Goal: Information Seeking & Learning: Check status

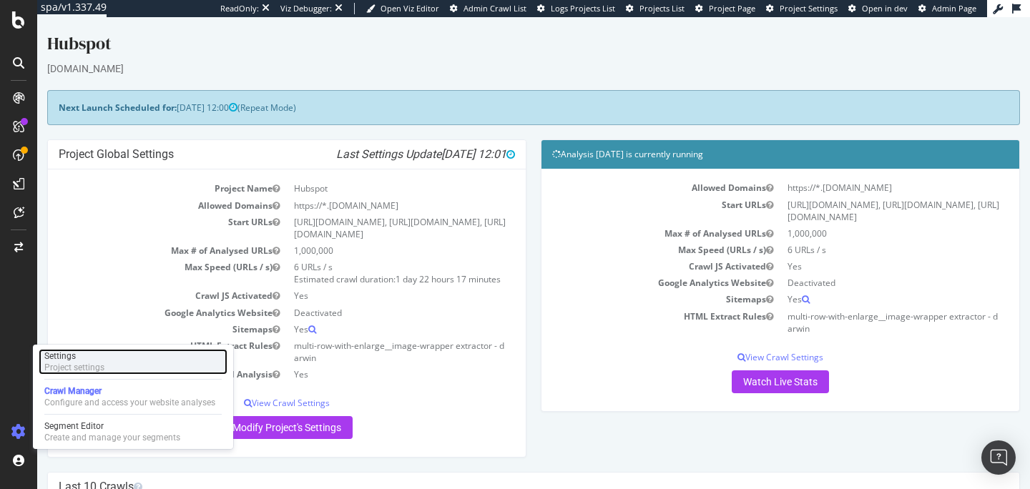
click at [98, 363] on div "Project settings" at bounding box center [74, 367] width 60 height 11
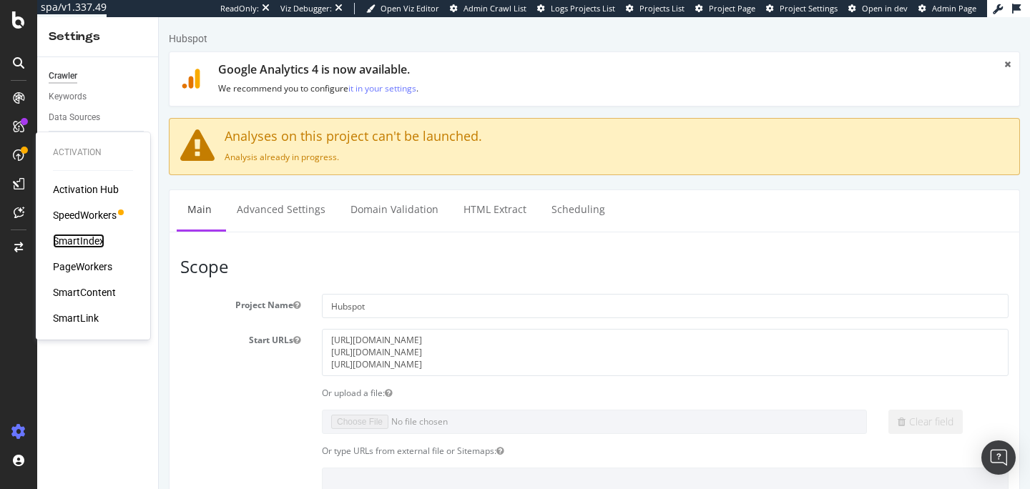
click at [79, 235] on div "SmartIndex" at bounding box center [78, 241] width 51 height 14
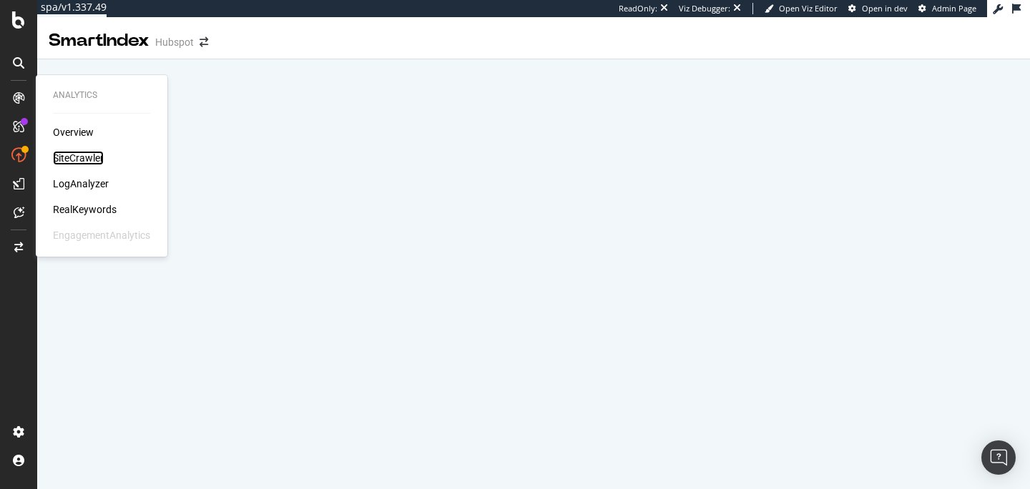
click at [66, 153] on div "SiteCrawler" at bounding box center [78, 158] width 51 height 14
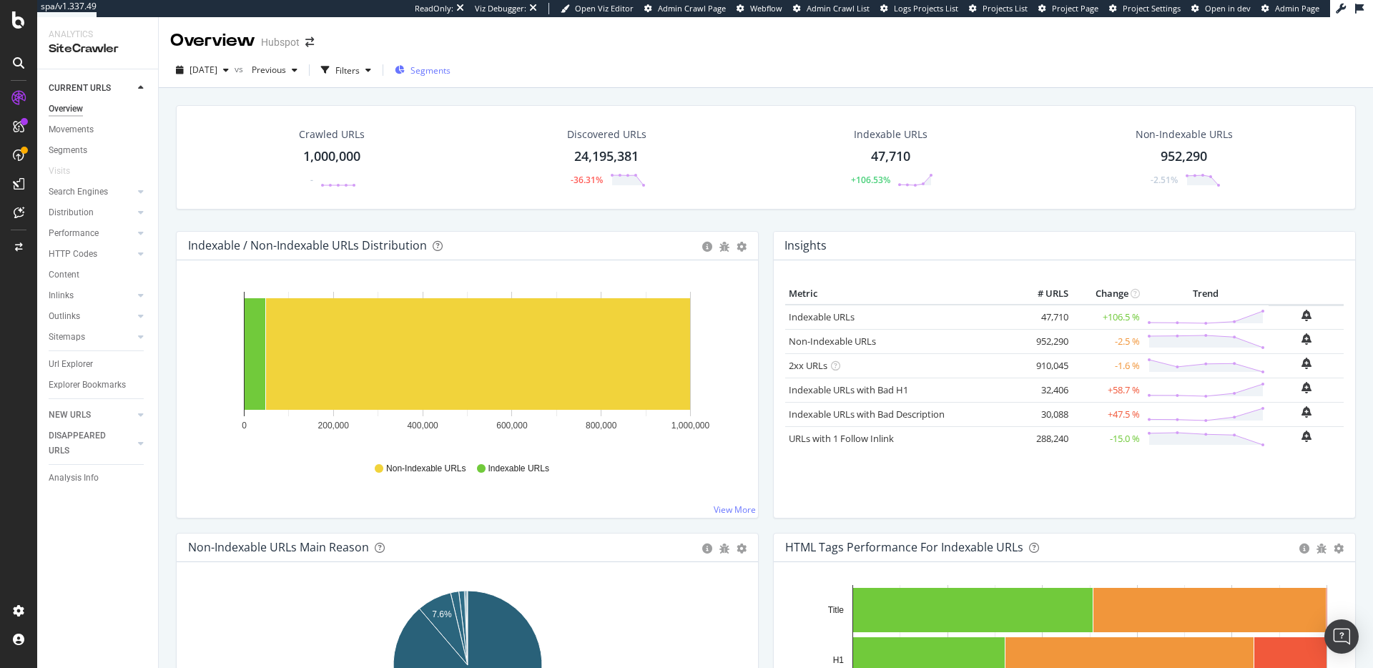
click at [450, 66] on span "Segments" at bounding box center [430, 70] width 40 height 12
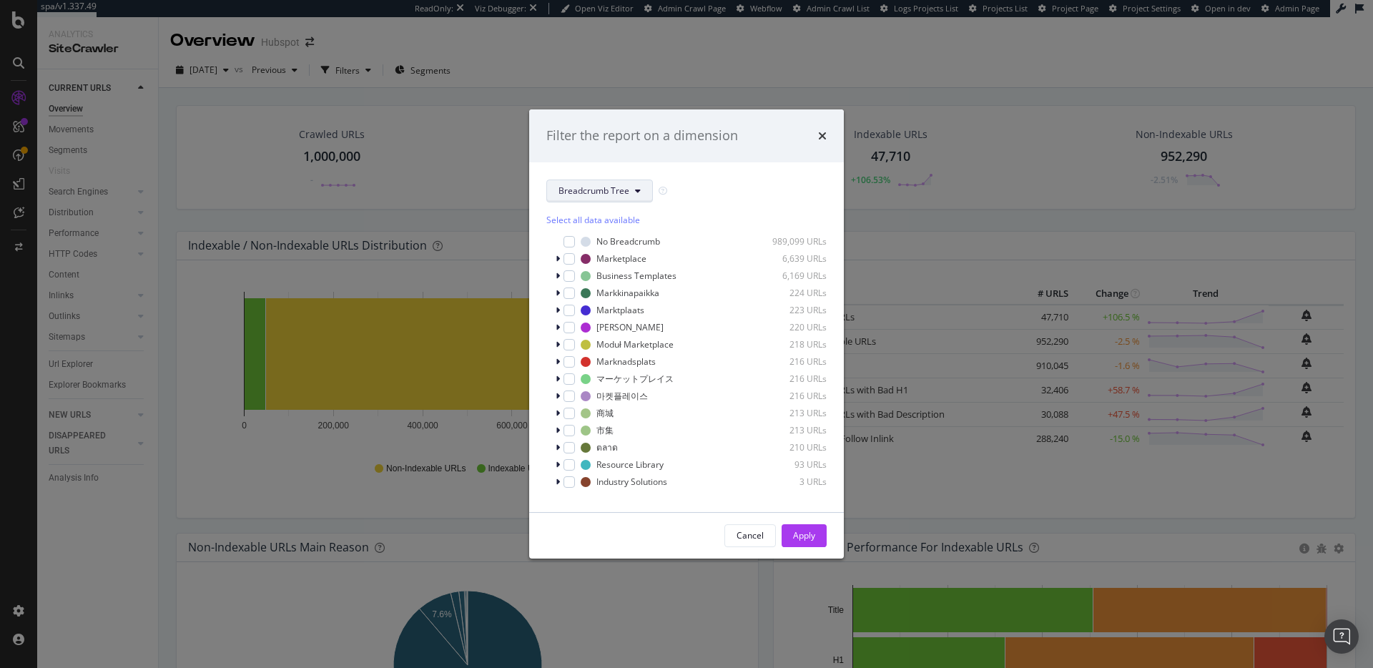
click at [611, 193] on span "Breadcrumb Tree" at bounding box center [593, 190] width 71 height 12
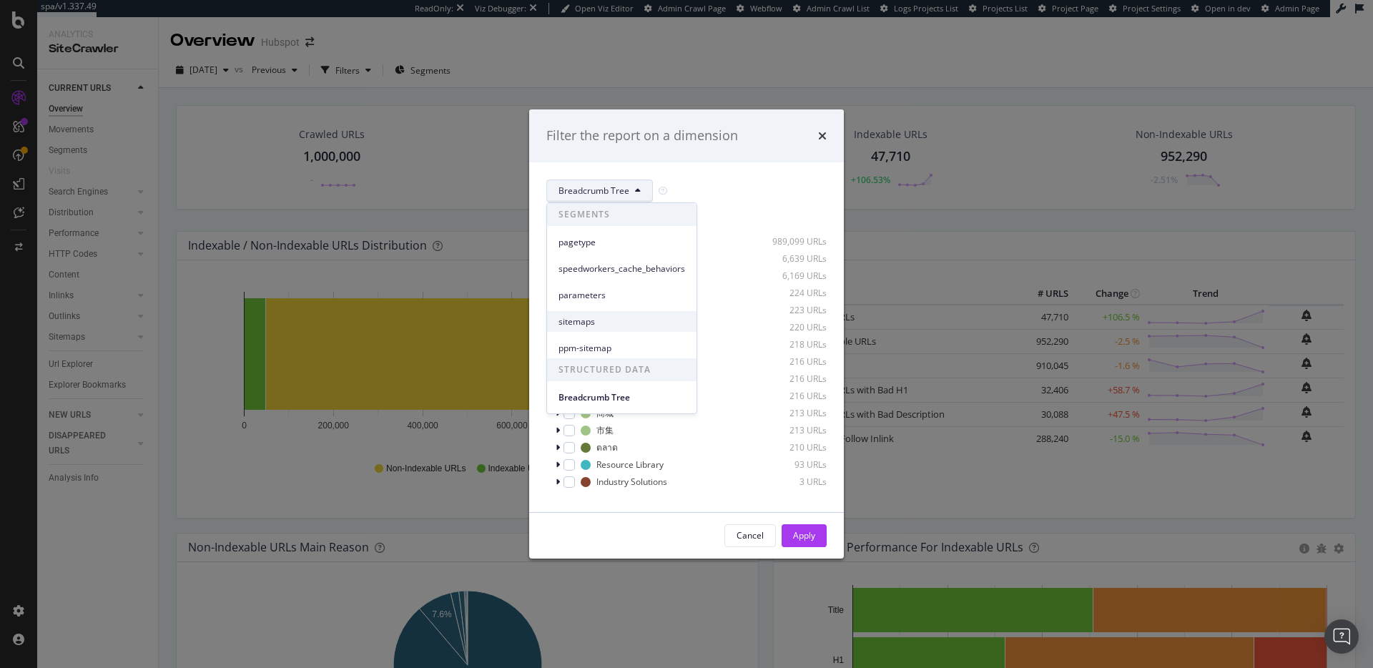
click at [623, 312] on div "sitemaps" at bounding box center [621, 321] width 149 height 21
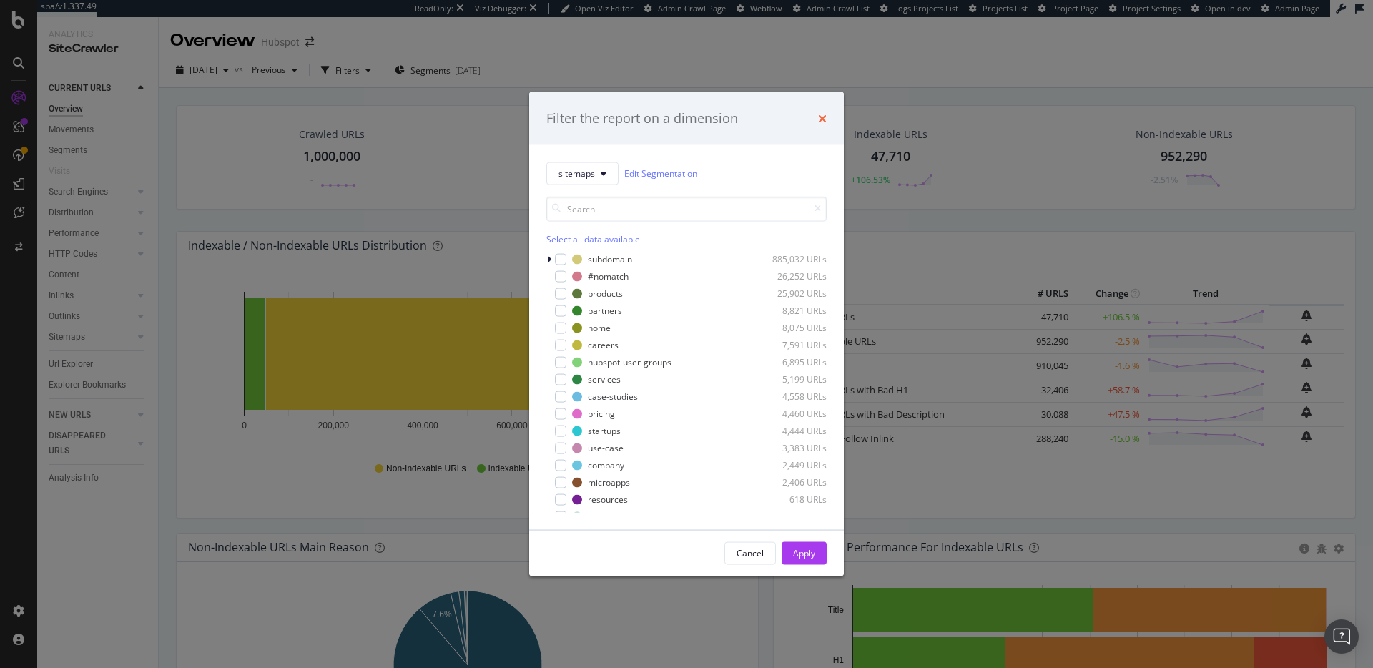
click at [823, 115] on icon "times" at bounding box center [822, 117] width 9 height 11
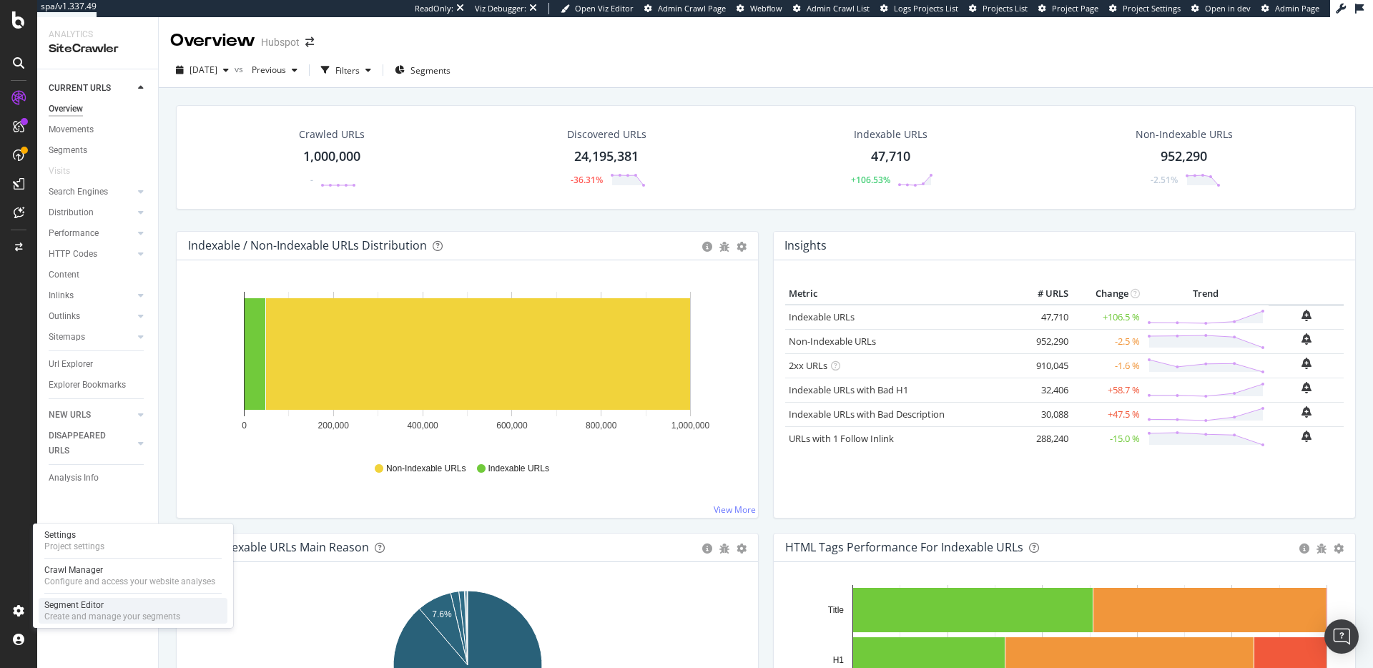
click at [91, 488] on div "Create and manage your segments" at bounding box center [112, 616] width 136 height 11
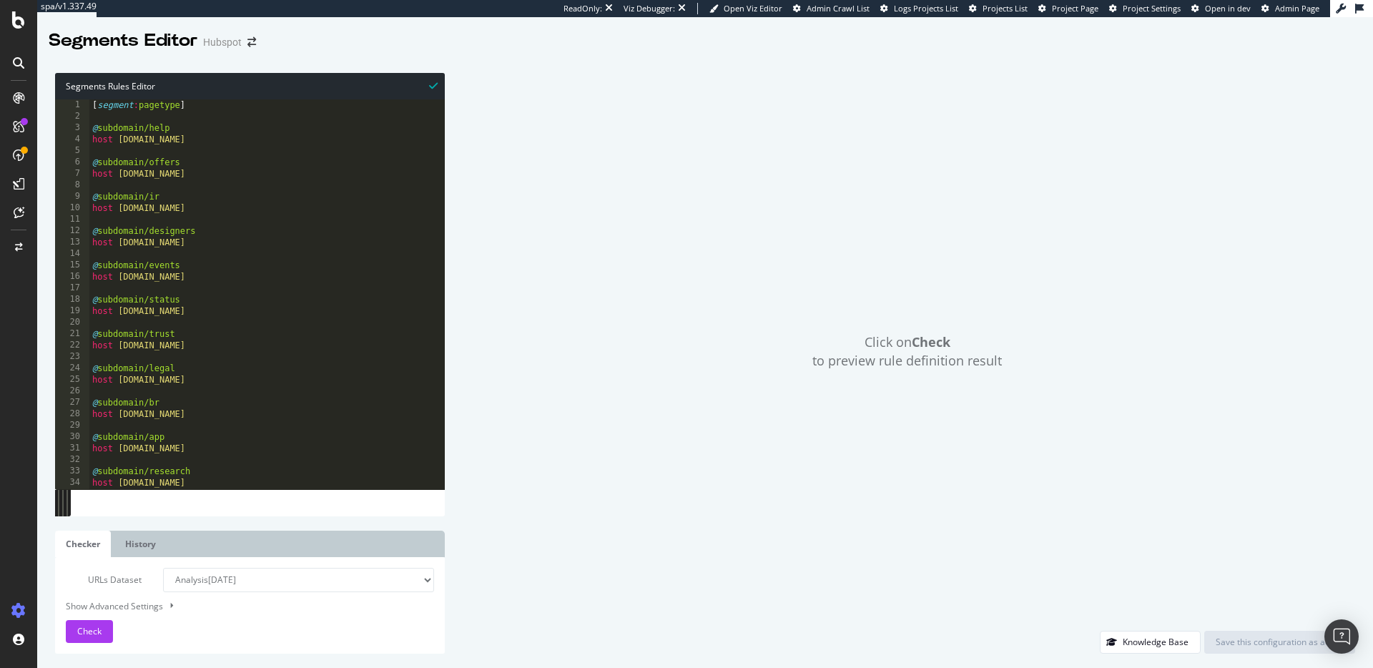
click at [348, 285] on div "[ segment : pagetype ] @ subdomain/help host [DOMAIN_NAME] @ subdomain/offers h…" at bounding box center [295, 305] width 413 height 413
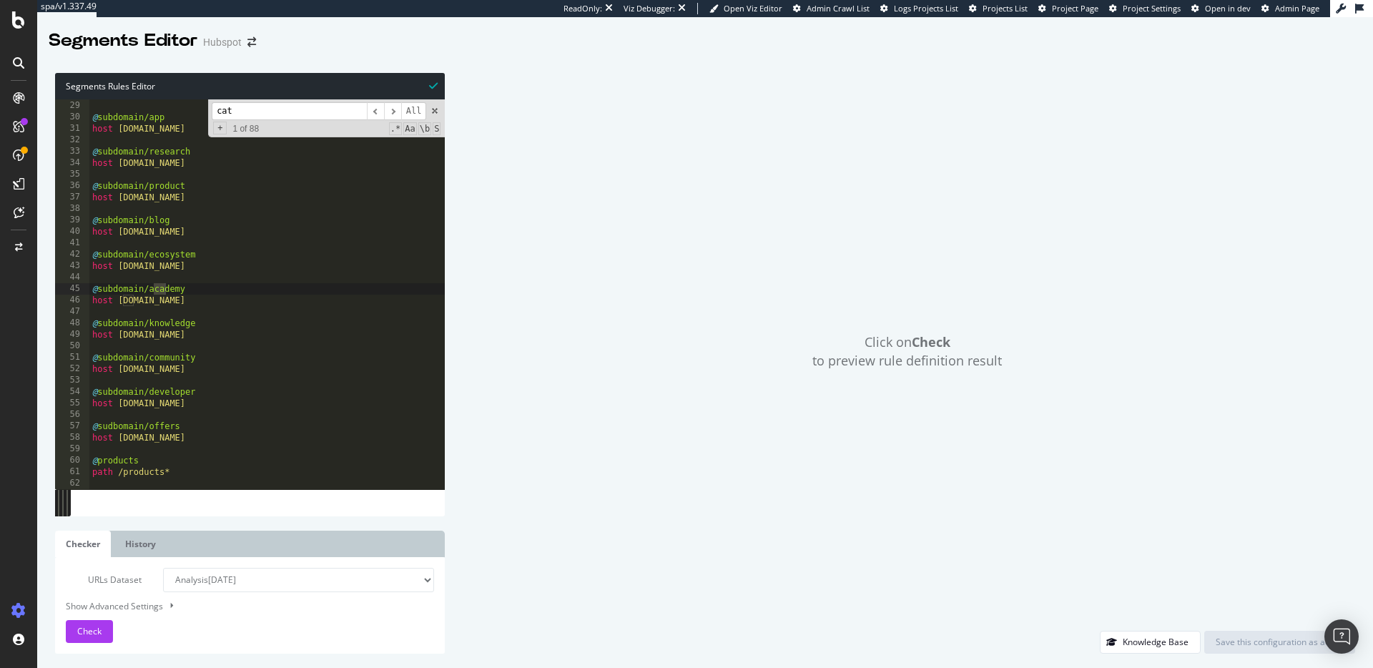
scroll to position [4736, 0]
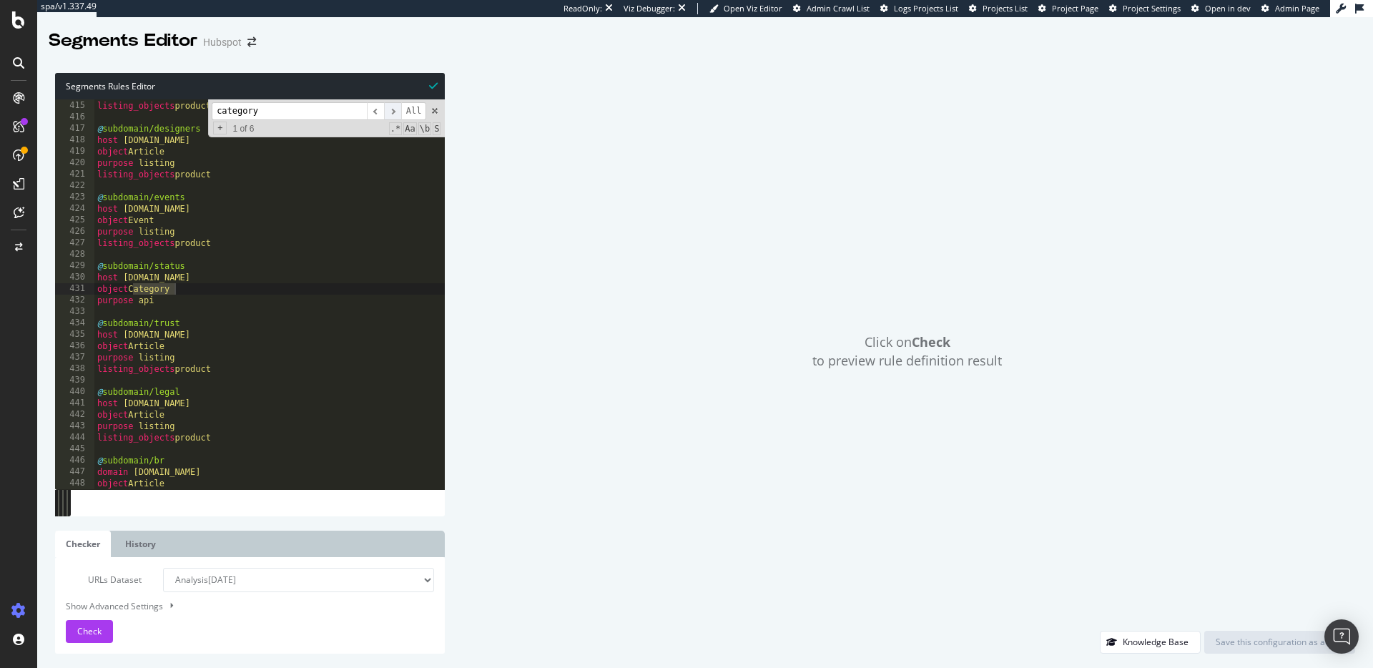
type input "category"
click at [389, 112] on span "​" at bounding box center [392, 111] width 17 height 18
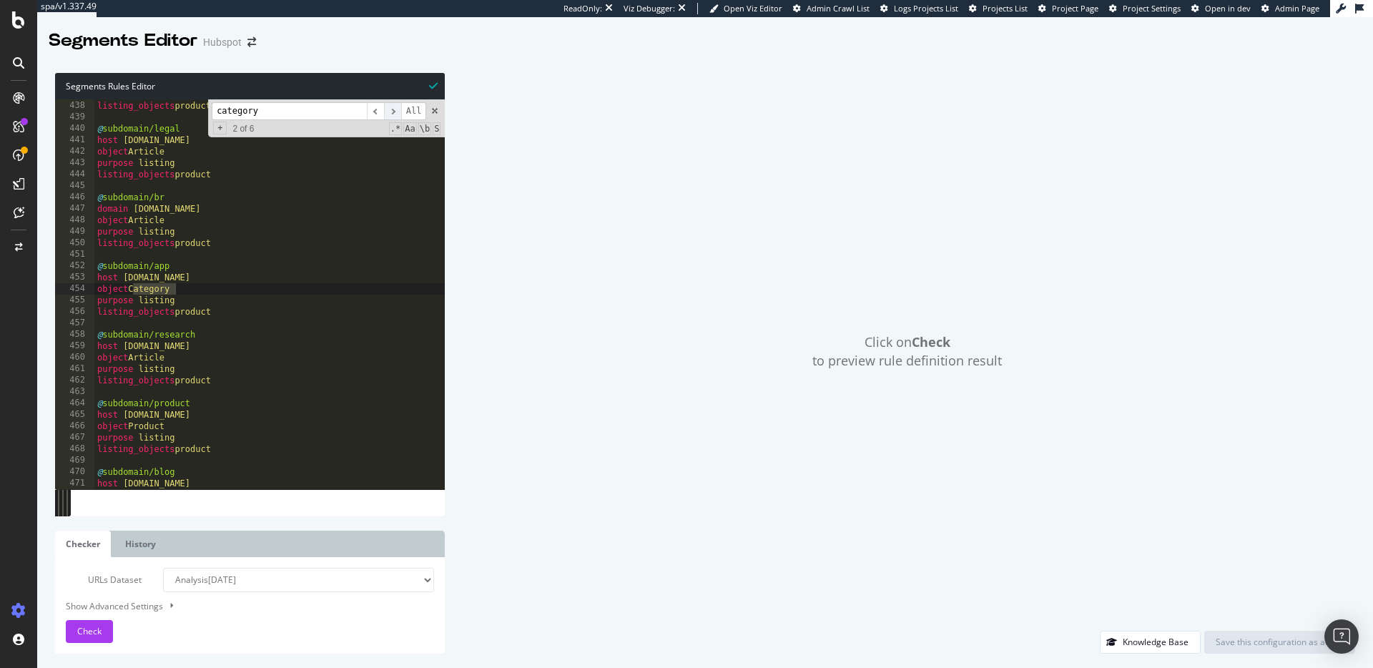
scroll to position [4999, 0]
click at [388, 110] on span "​" at bounding box center [392, 111] width 17 height 18
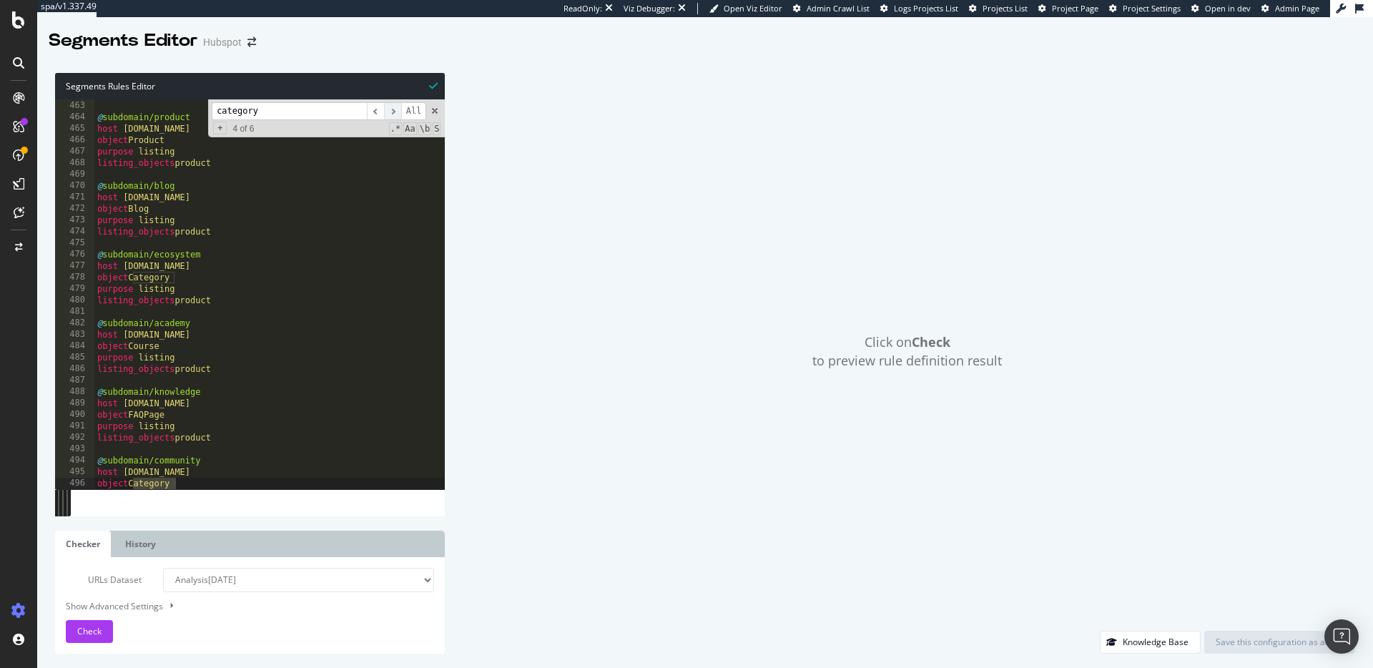
scroll to position [5285, 0]
click at [388, 110] on span "​" at bounding box center [392, 111] width 17 height 18
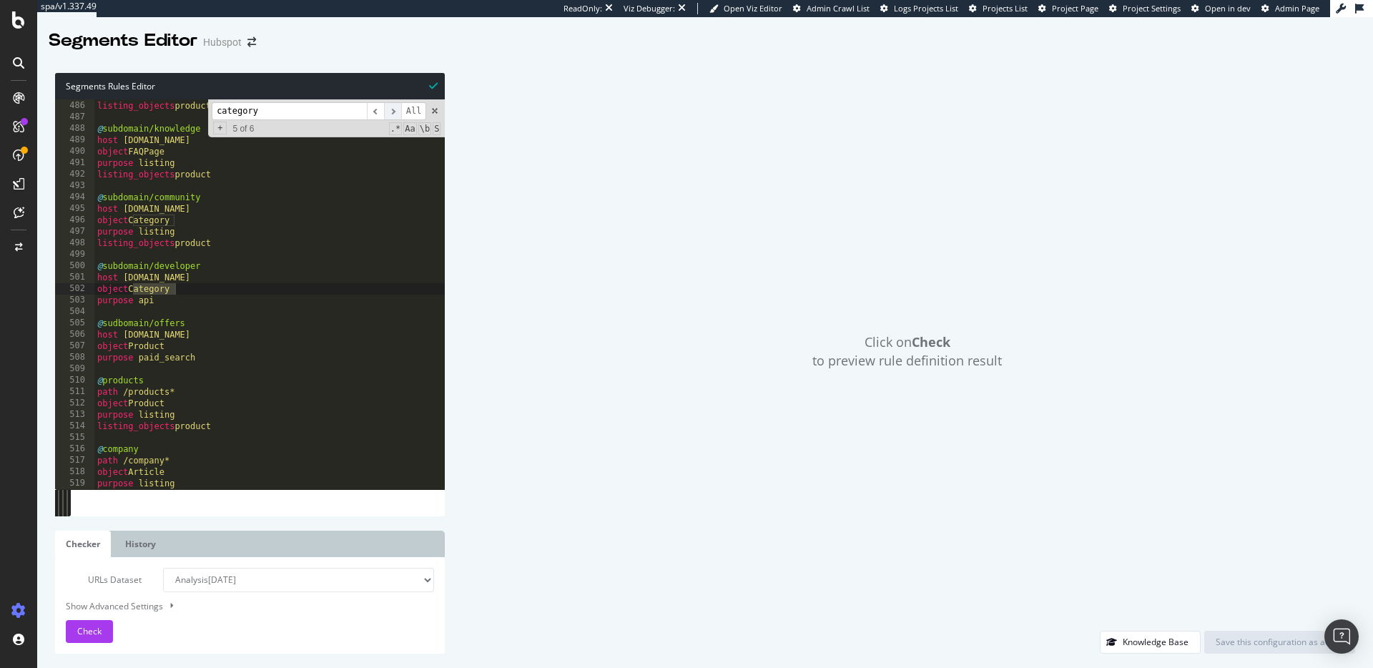
scroll to position [5548, 0]
click at [388, 110] on span "​" at bounding box center [392, 111] width 17 height 18
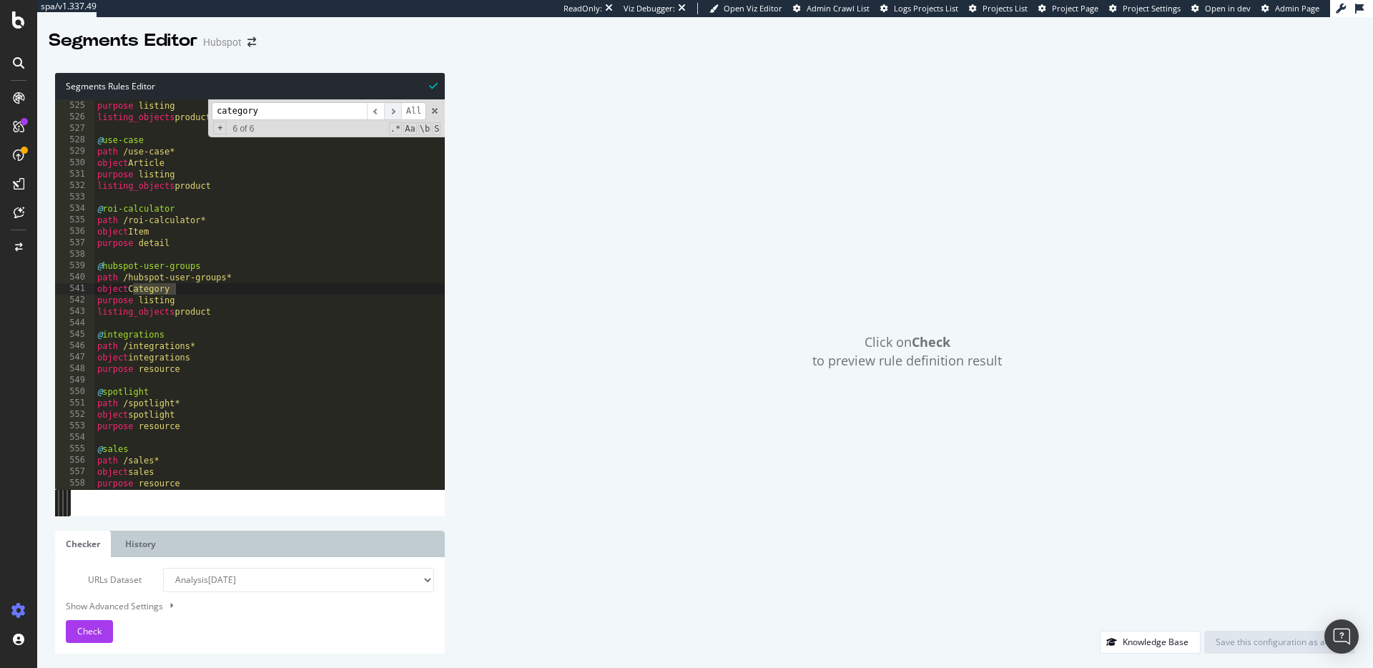
scroll to position [5994, 0]
click at [375, 113] on span "​" at bounding box center [375, 111] width 17 height 18
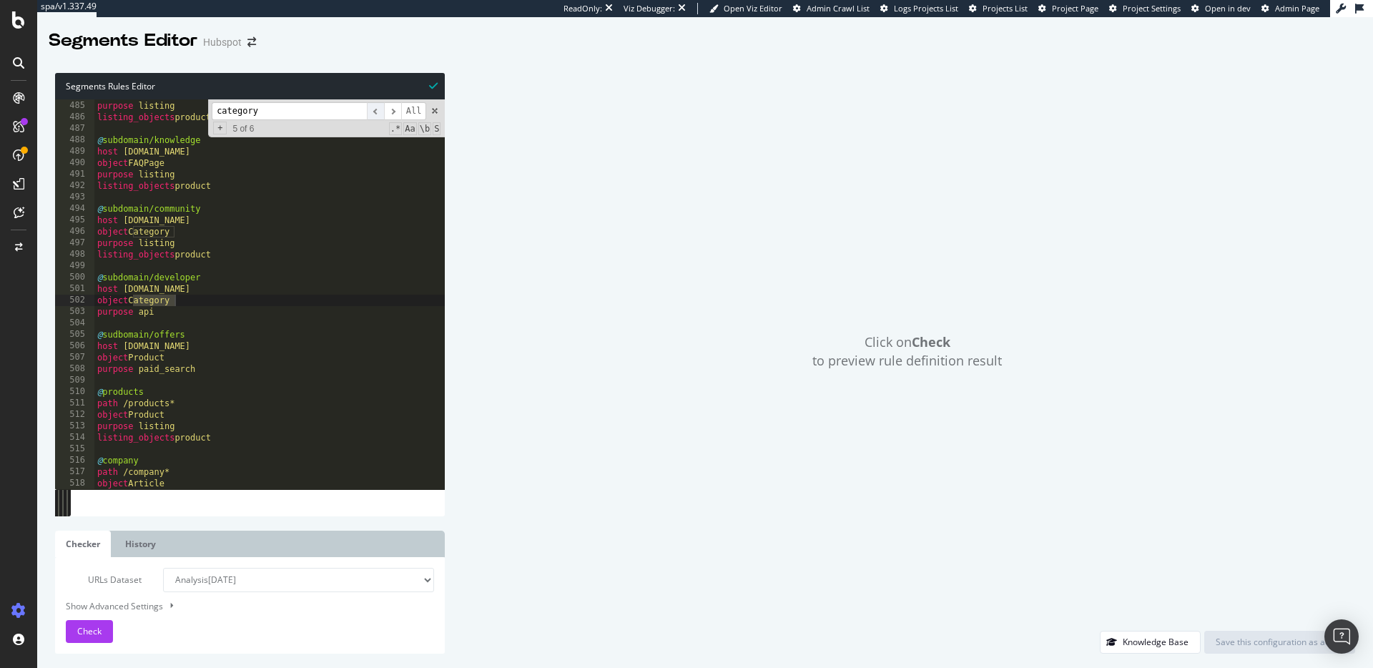
scroll to position [5536, 0]
click at [375, 114] on span "​" at bounding box center [375, 111] width 17 height 18
click at [373, 114] on span "​" at bounding box center [375, 111] width 17 height 18
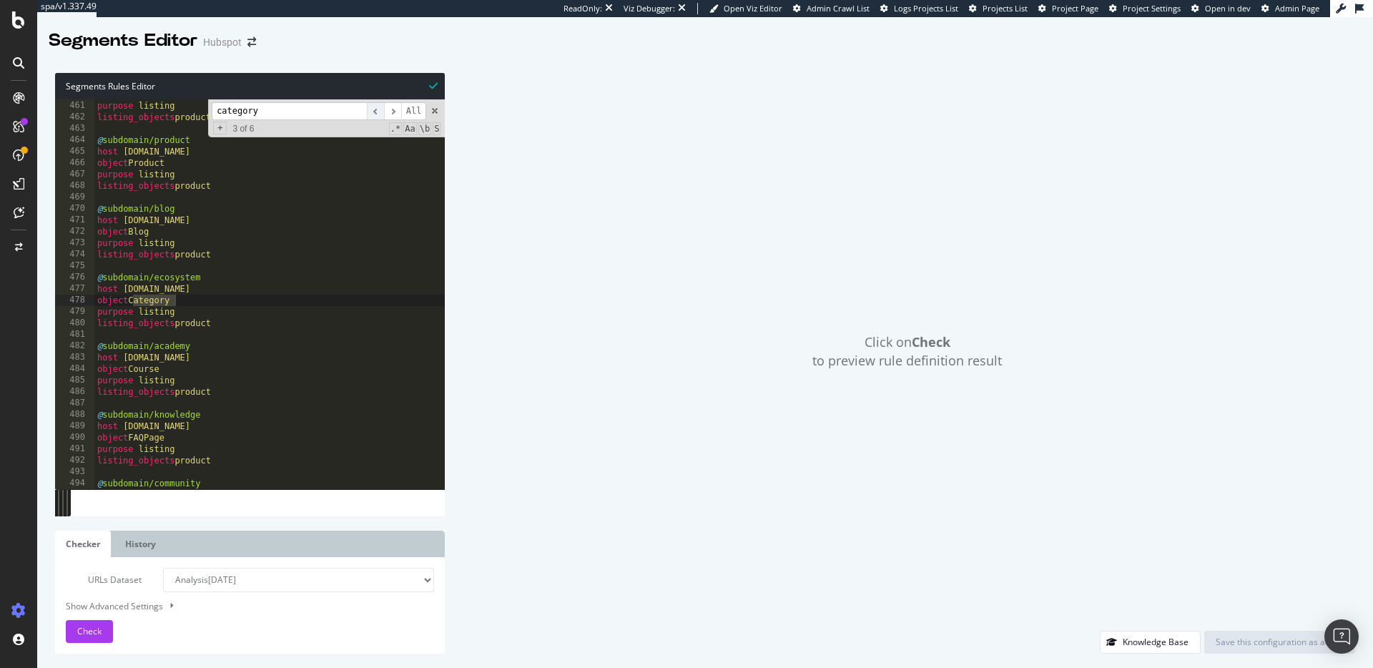
scroll to position [5262, 0]
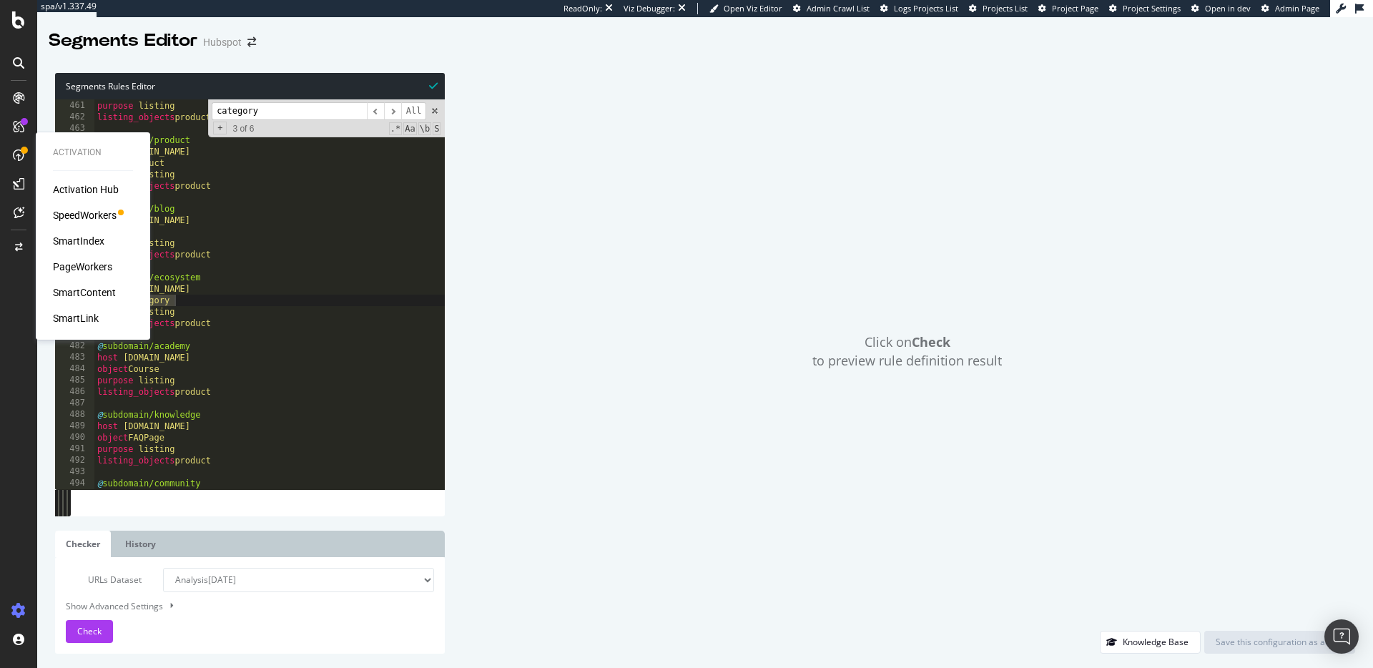
click at [88, 238] on div "SmartIndex" at bounding box center [78, 241] width 51 height 14
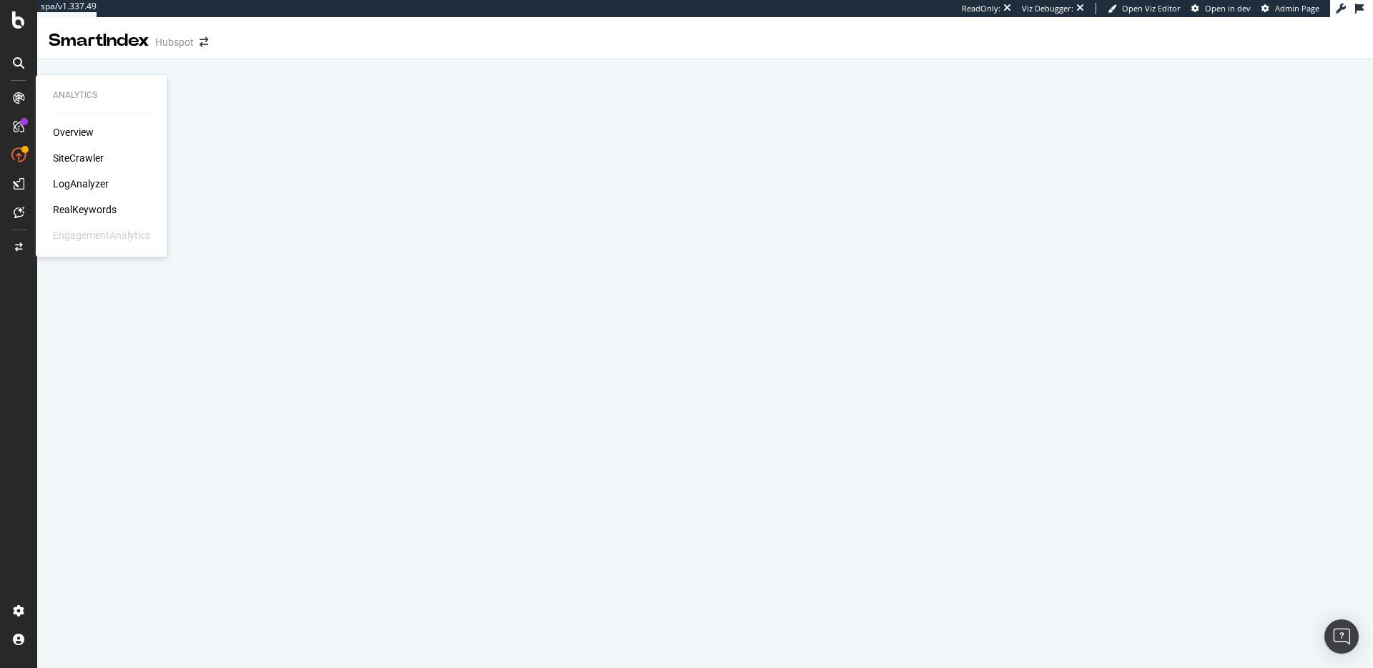
click at [69, 152] on div "SiteCrawler" at bounding box center [78, 158] width 51 height 14
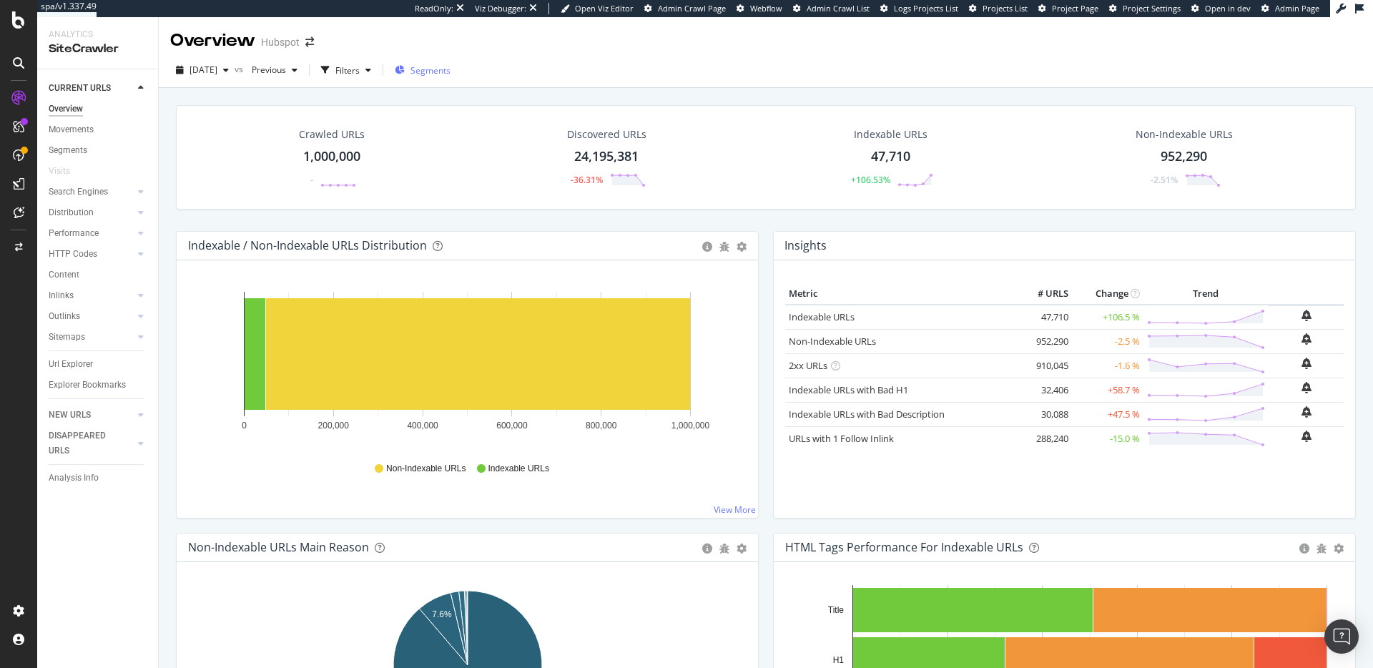
click at [450, 69] on span "Segments" at bounding box center [430, 70] width 40 height 12
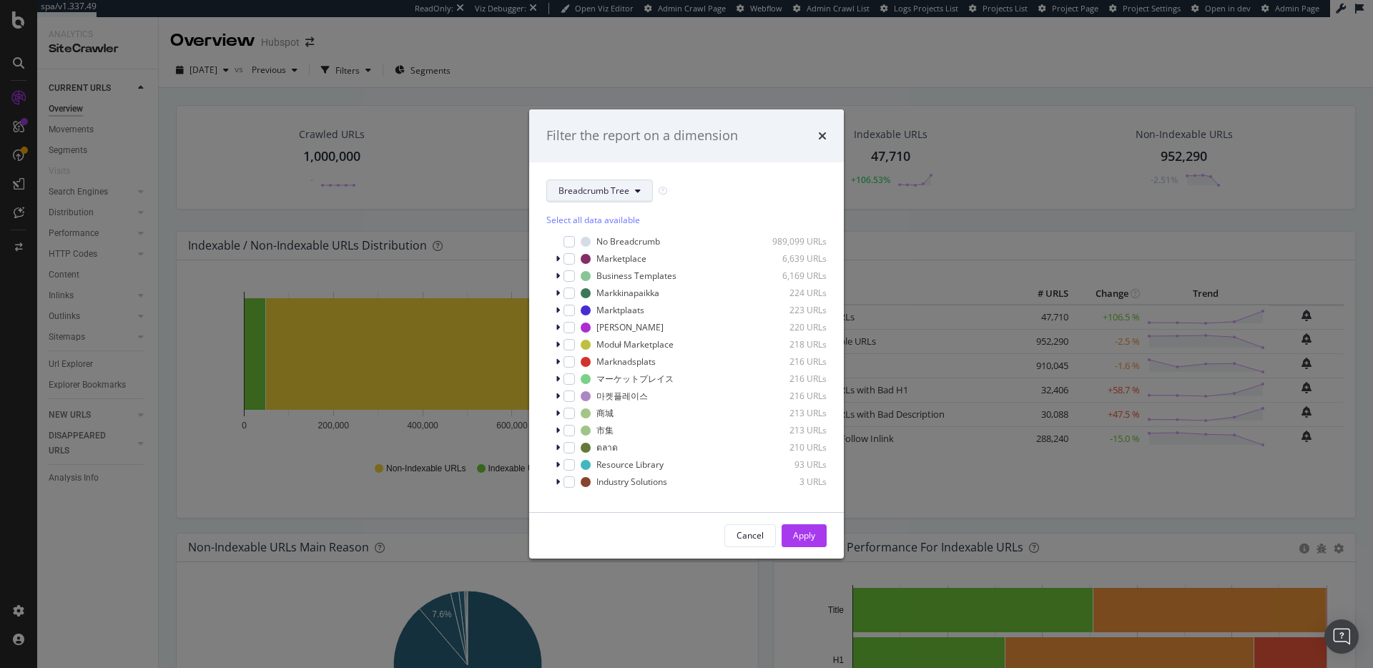
click at [621, 194] on span "Breadcrumb Tree" at bounding box center [593, 190] width 71 height 12
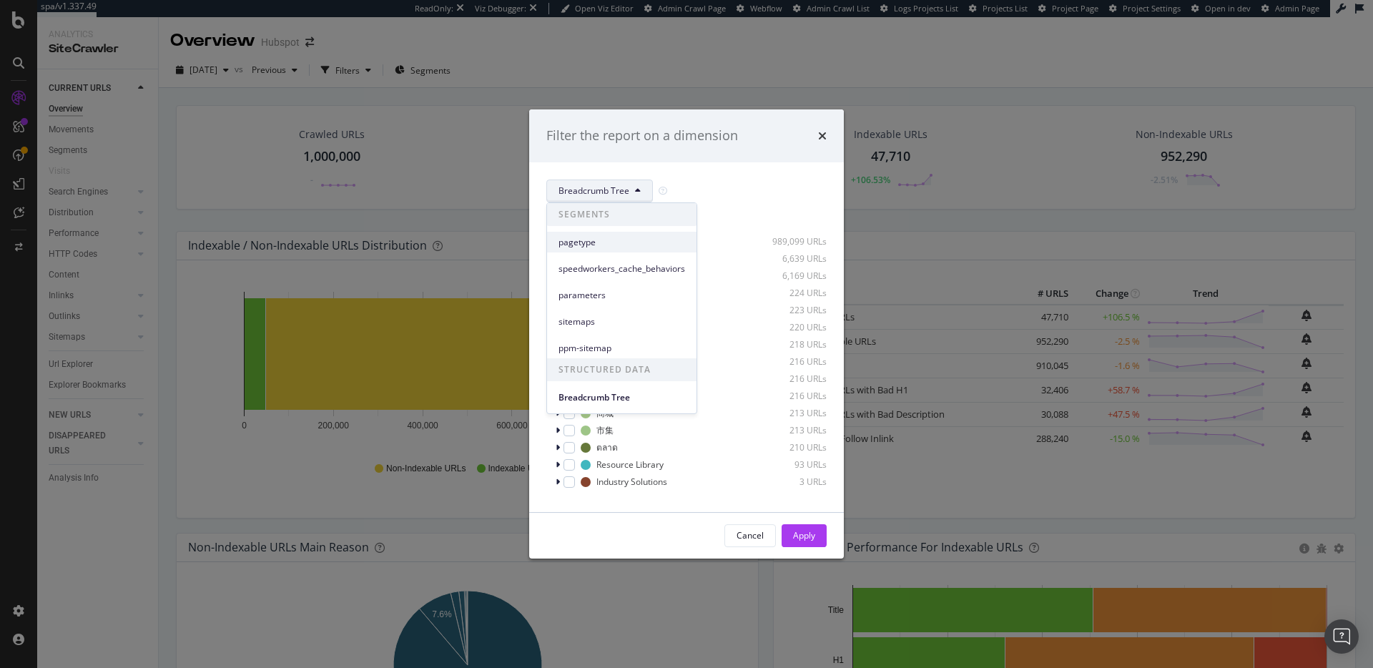
click at [620, 239] on span "pagetype" at bounding box center [621, 242] width 127 height 13
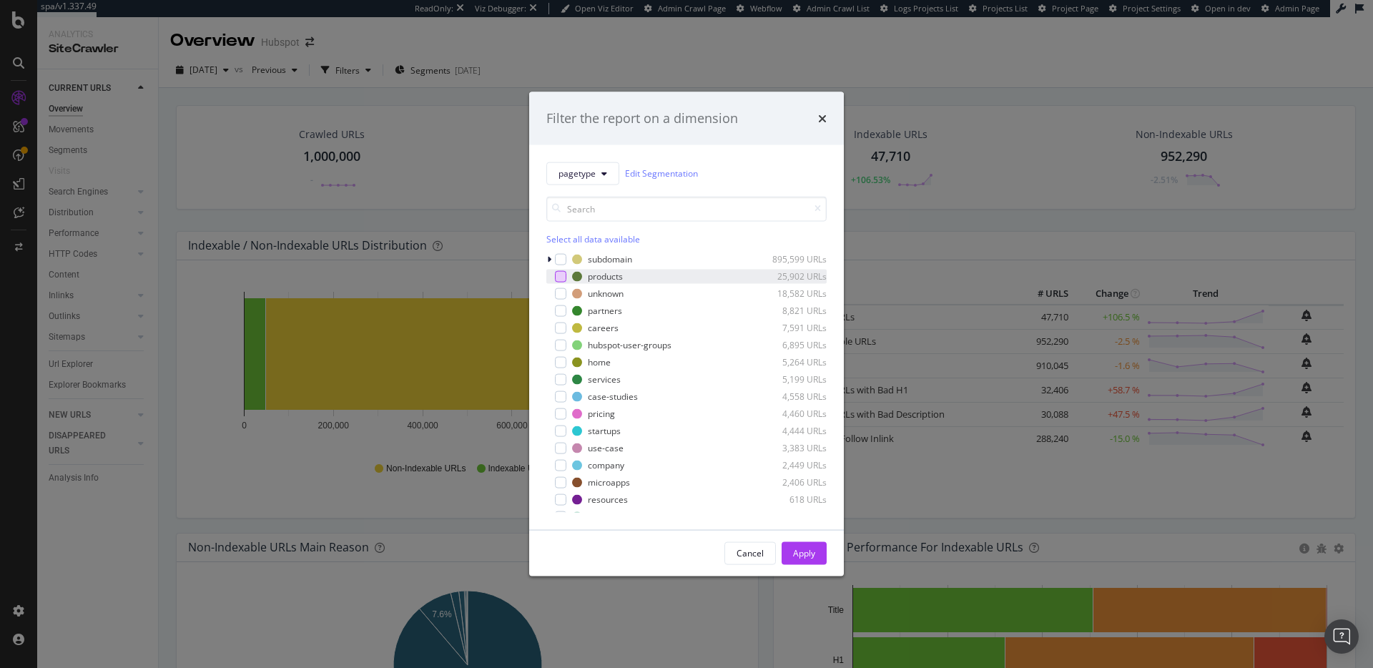
click at [563, 277] on div "modal" at bounding box center [560, 275] width 11 height 11
click at [563, 277] on icon "modal" at bounding box center [561, 275] width 6 height 7
click at [603, 179] on button "pagetype" at bounding box center [582, 173] width 73 height 23
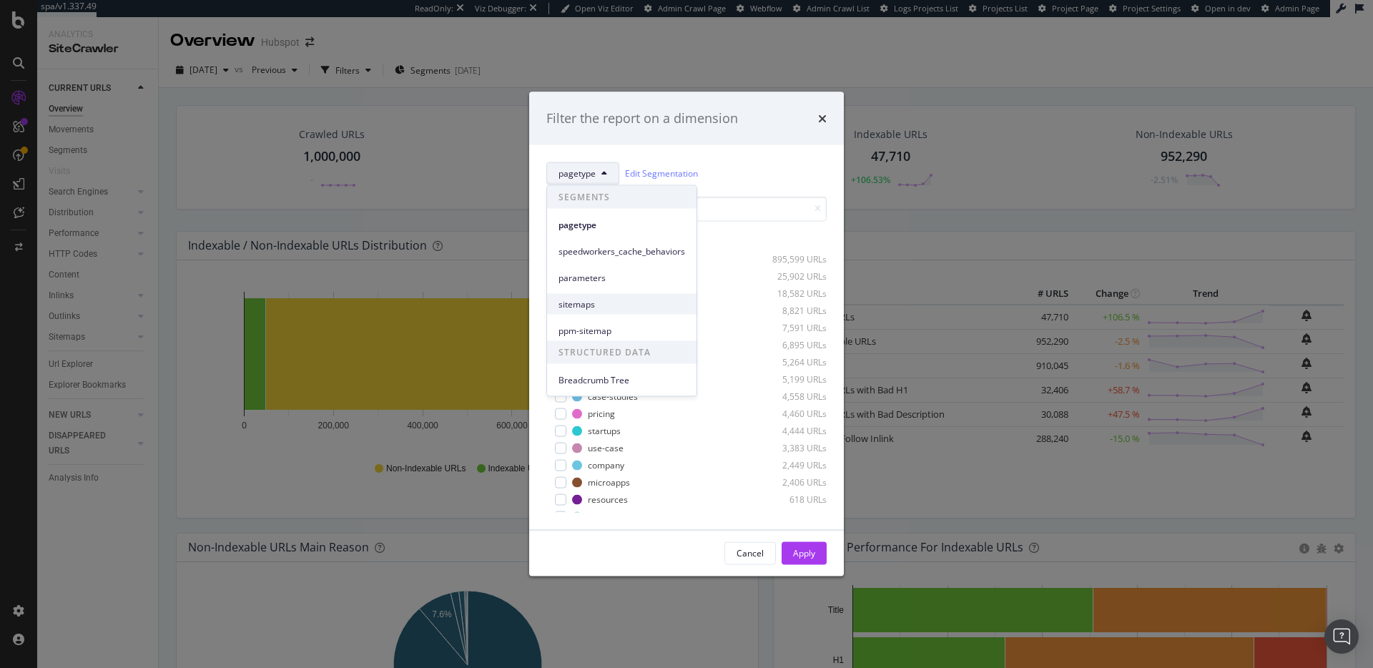
click at [604, 297] on div "sitemaps" at bounding box center [621, 304] width 149 height 21
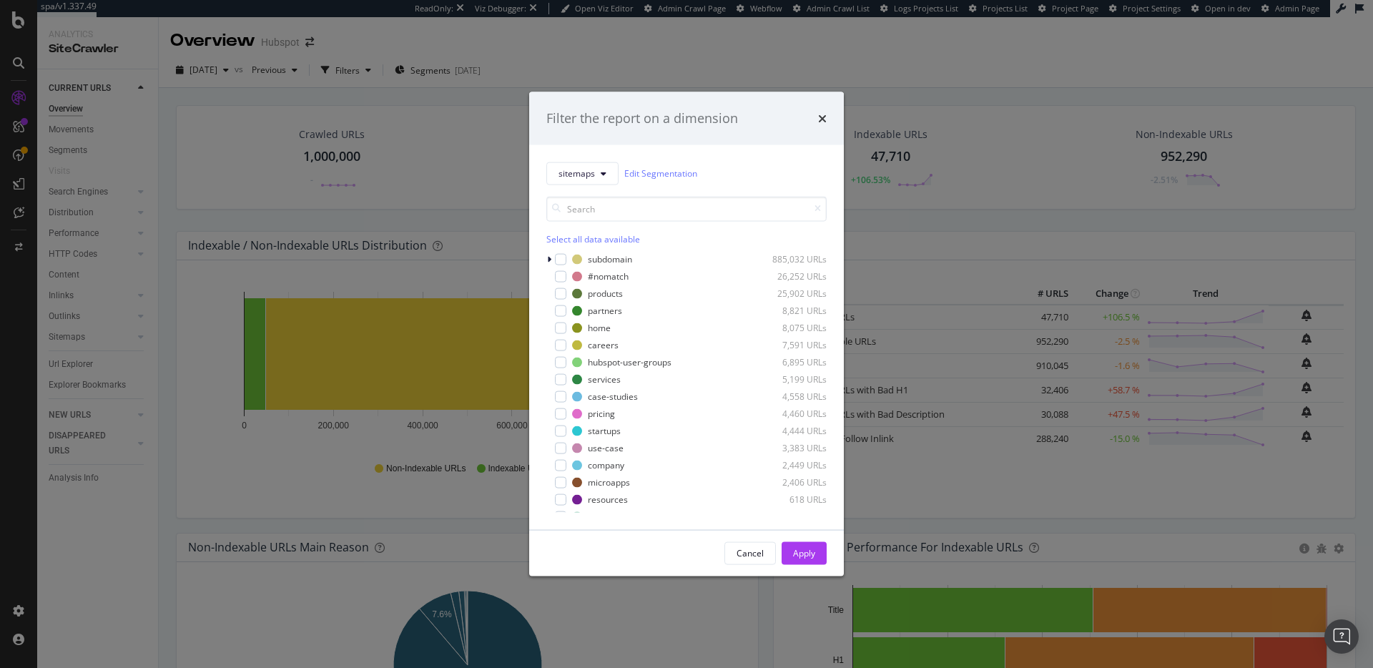
click at [950, 197] on div "Filter the report on a dimension sitemaps Edit Segmentation Select all data ava…" at bounding box center [686, 334] width 1373 height 668
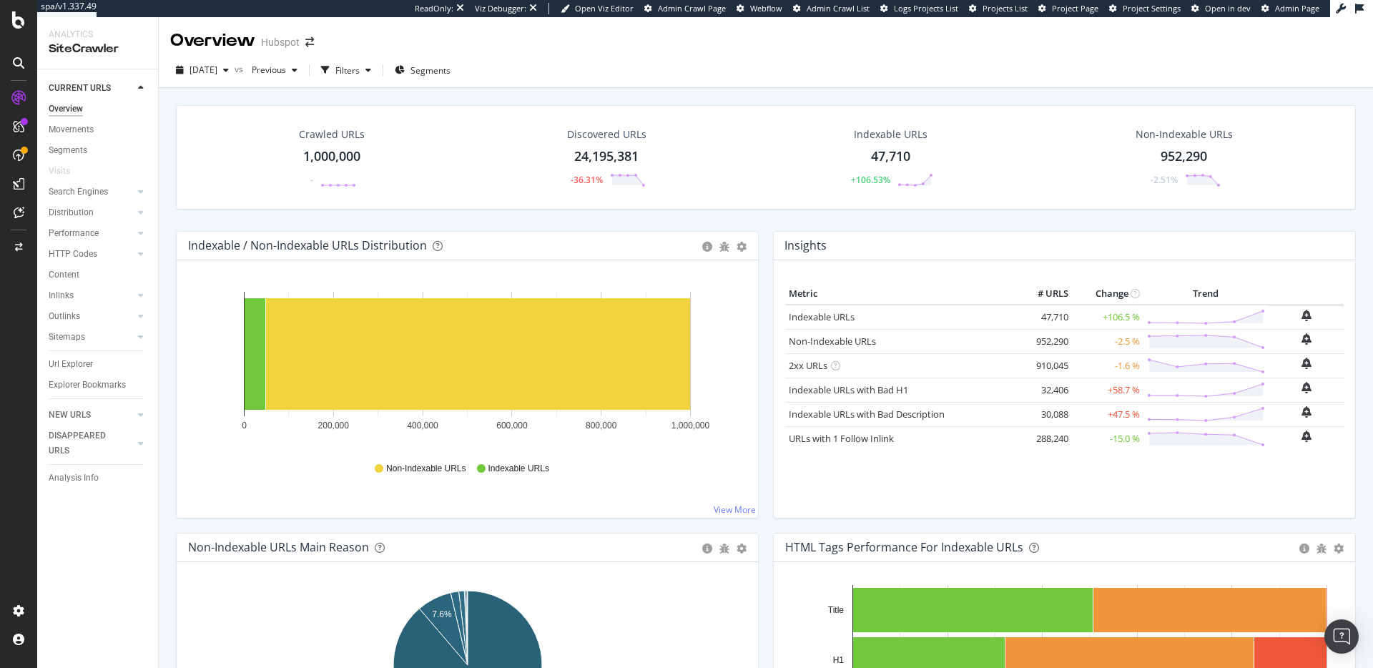
click at [19, 161] on div at bounding box center [18, 155] width 23 height 23
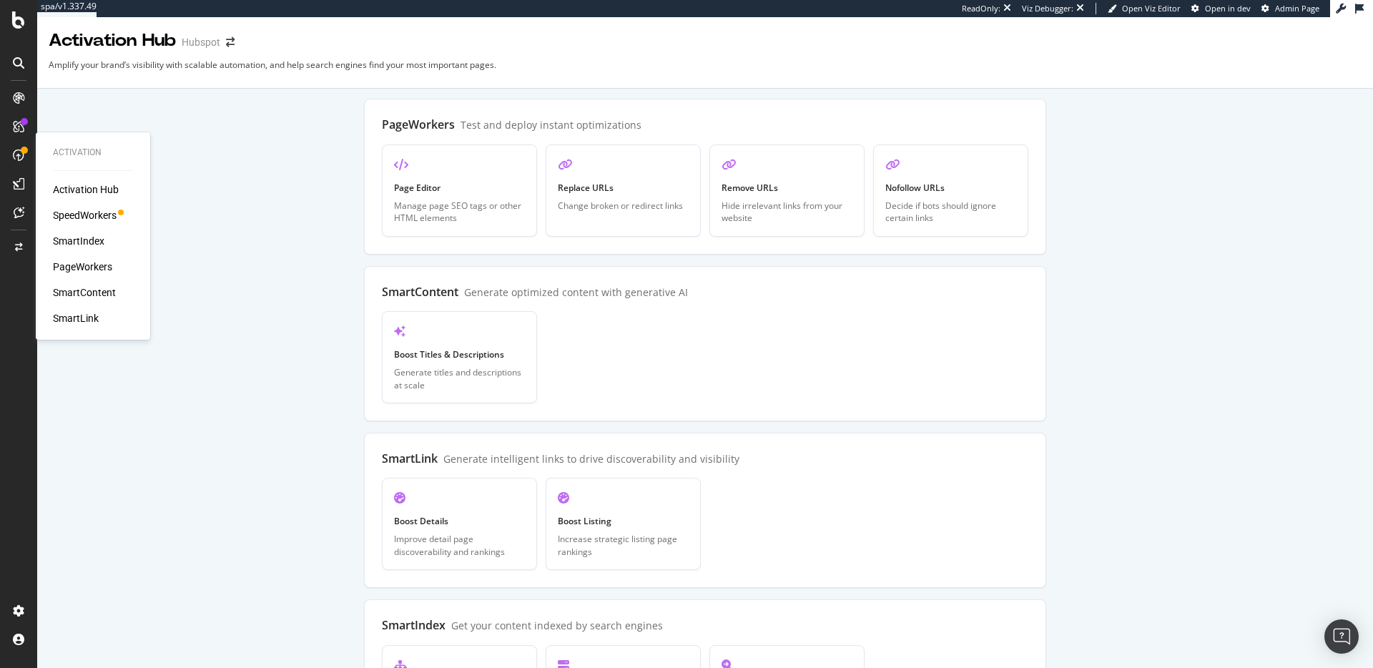
click at [82, 245] on div "SmartIndex" at bounding box center [78, 241] width 51 height 14
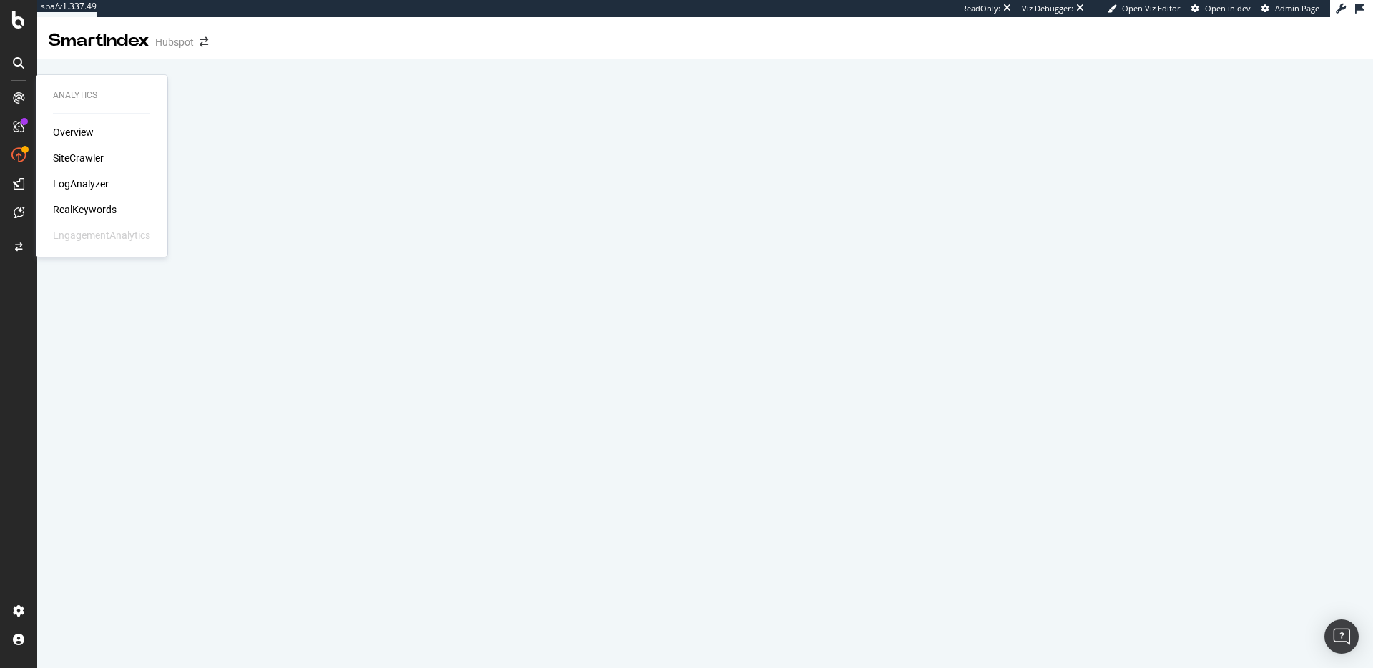
click at [92, 156] on div "SiteCrawler" at bounding box center [78, 158] width 51 height 14
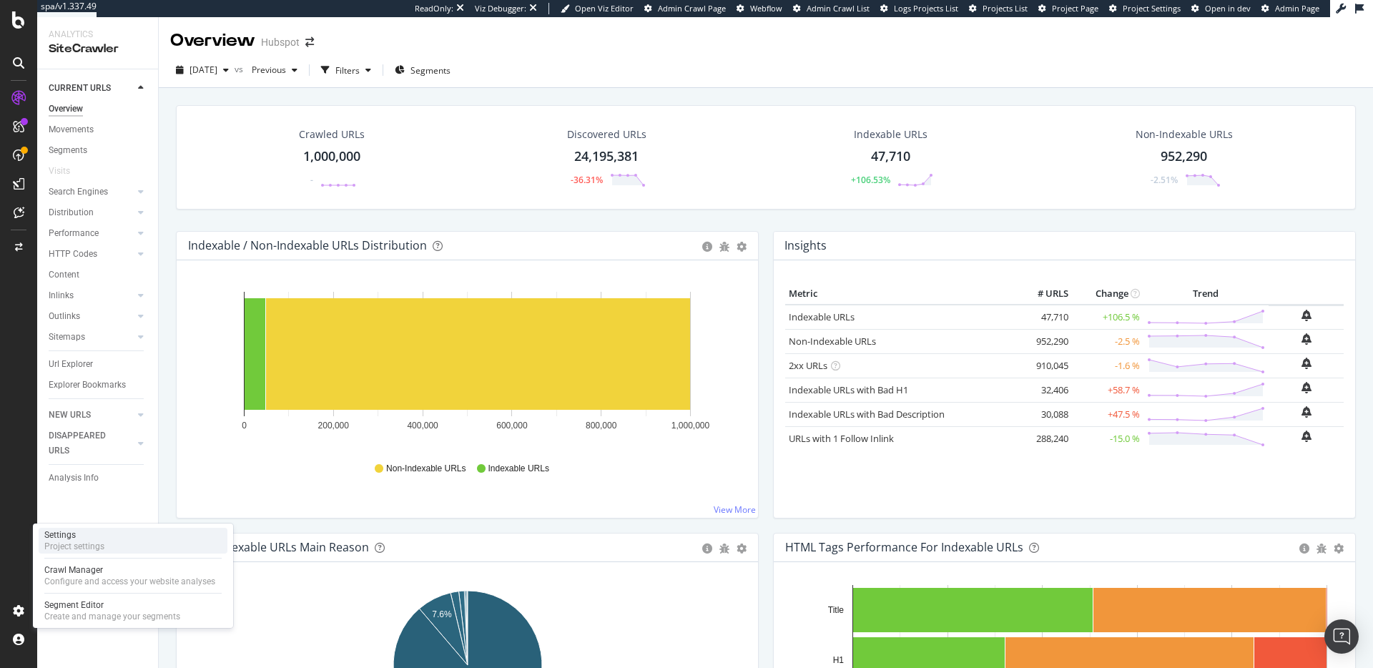
click at [99, 488] on div "Settings" at bounding box center [74, 534] width 60 height 11
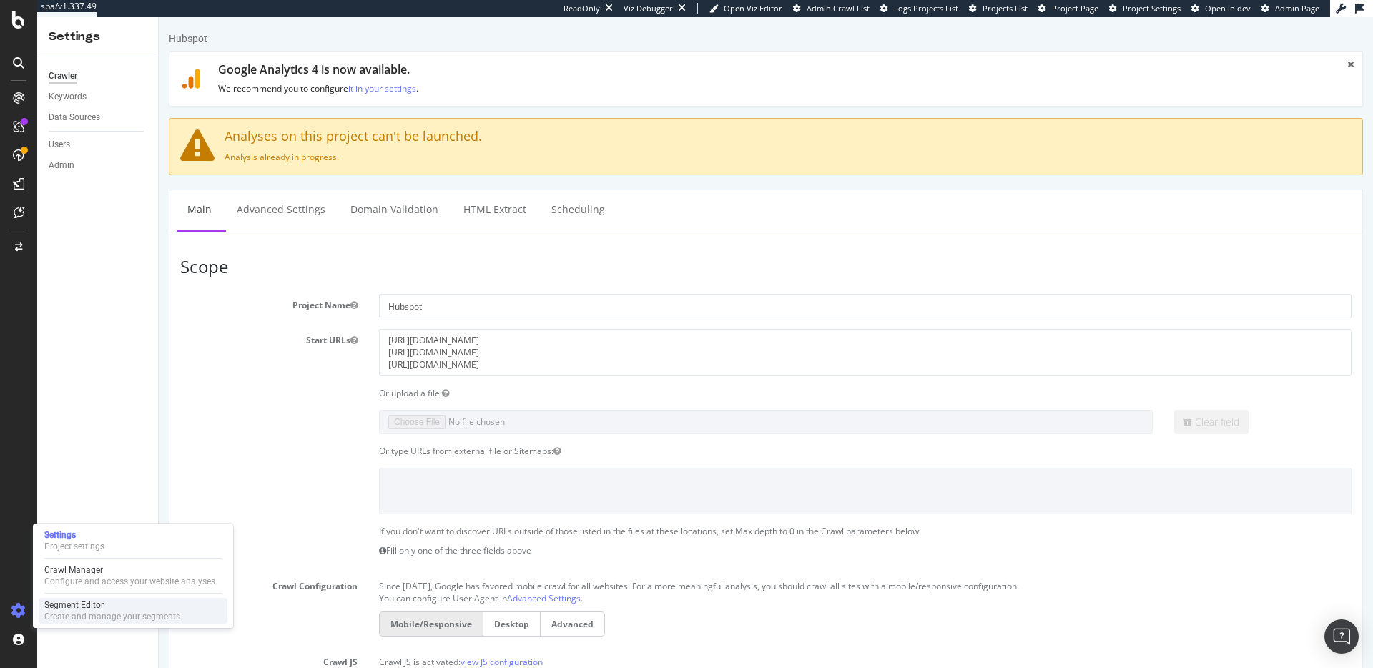
click at [90, 488] on div "Create and manage your segments" at bounding box center [112, 616] width 136 height 11
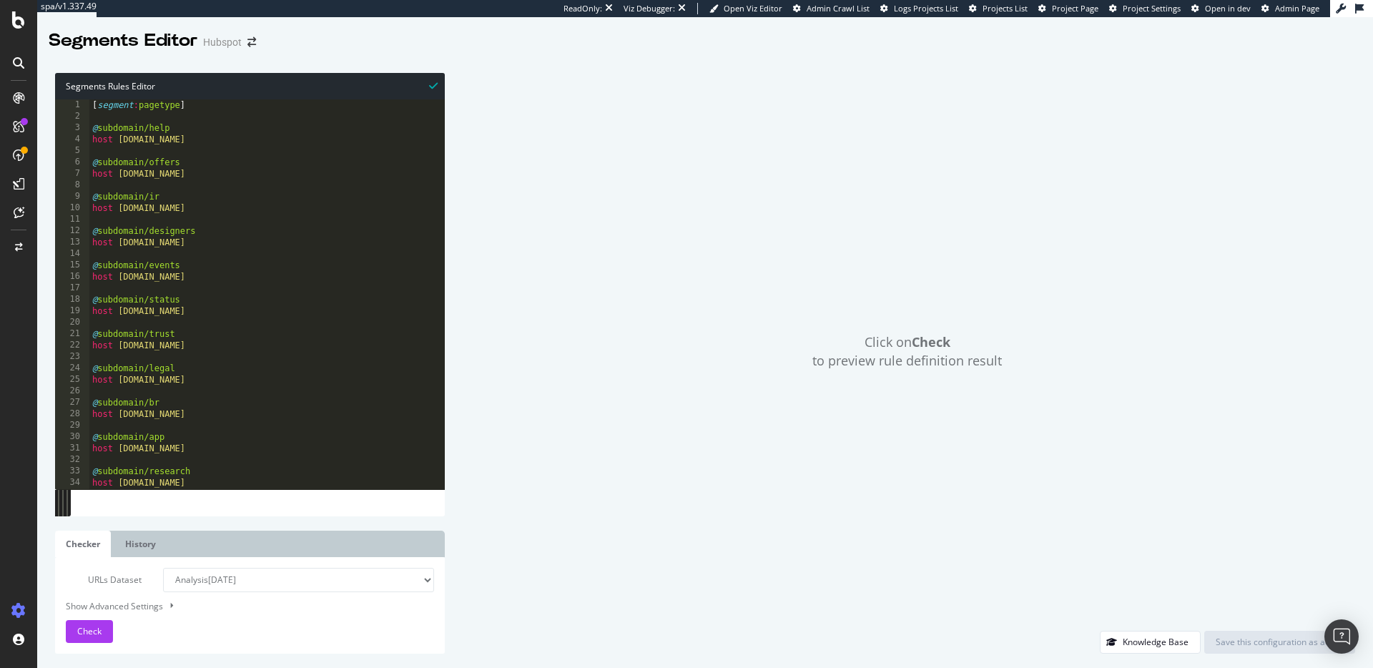
type textarea "@subdomain/events"
click at [302, 270] on div "[ segment : pagetype ] @ subdomain/help host [DOMAIN_NAME] @ subdomain/offers h…" at bounding box center [295, 305] width 413 height 413
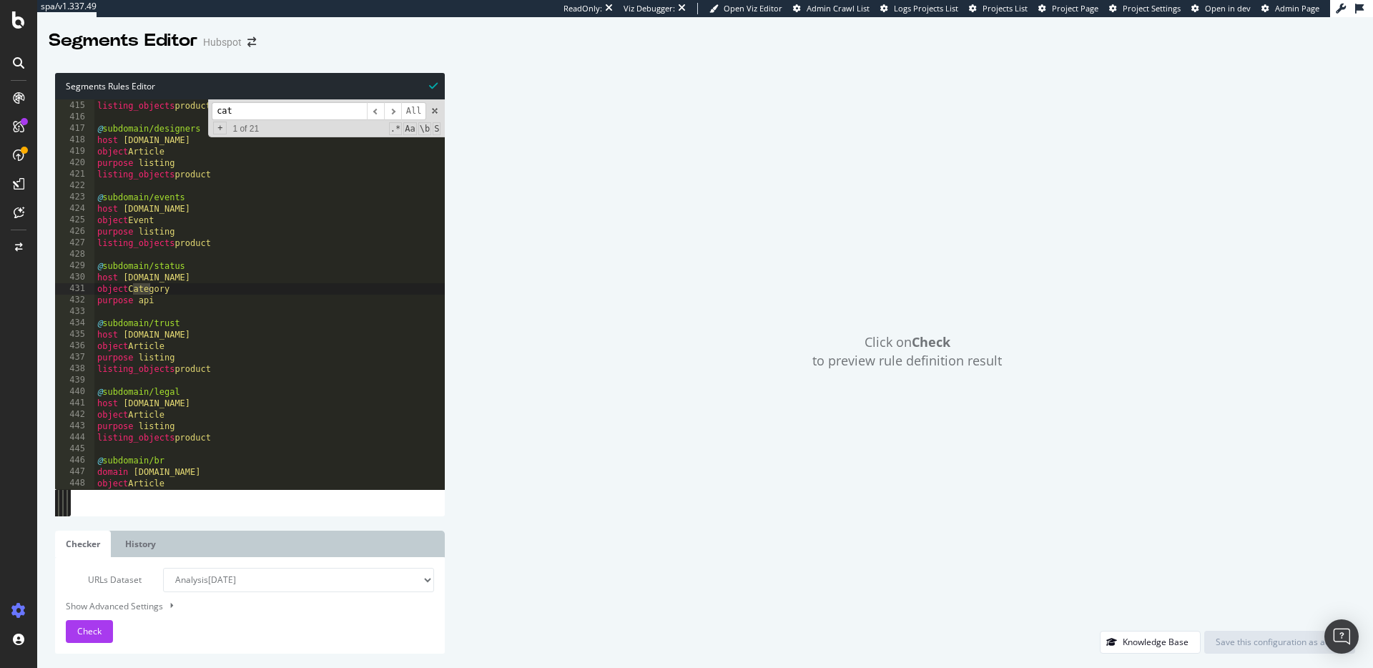
scroll to position [4736, 0]
type input "category"
click at [396, 111] on span "​" at bounding box center [392, 111] width 17 height 18
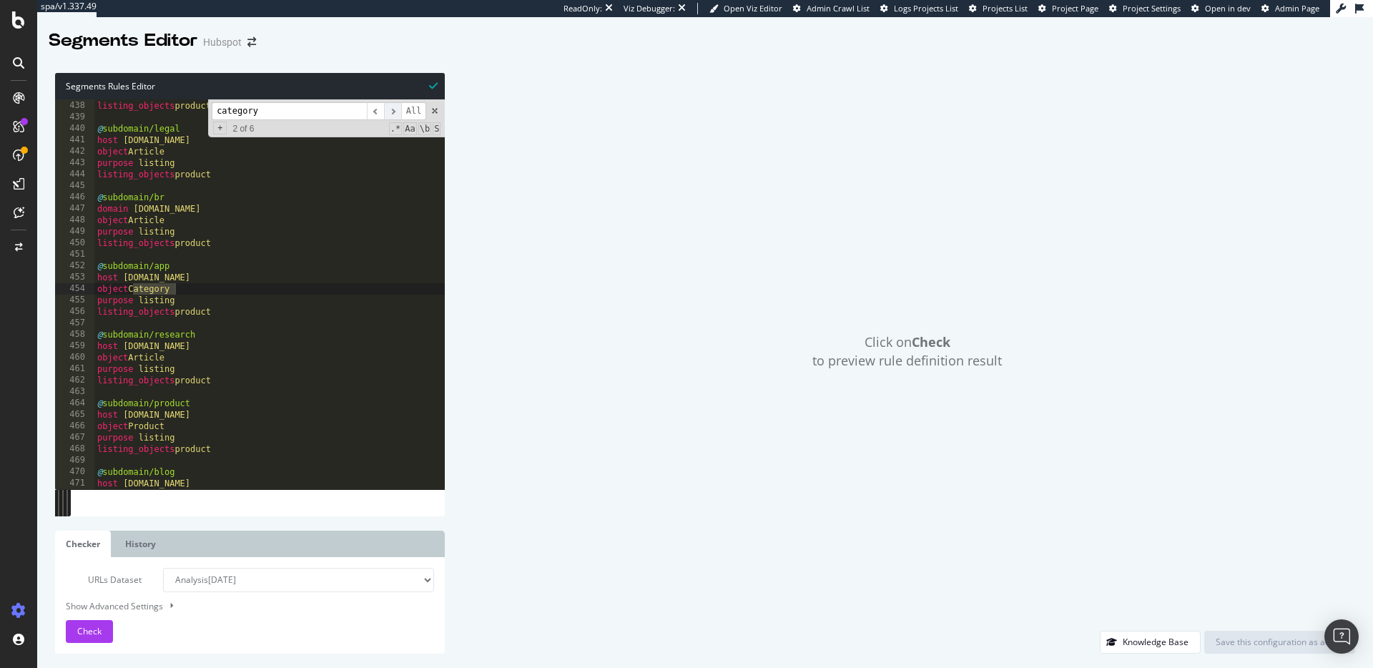
click at [395, 111] on span "​" at bounding box center [392, 111] width 17 height 18
type textarea "host [DOMAIN_NAME]"
drag, startPoint x: 240, startPoint y: 277, endPoint x: 123, endPoint y: 277, distance: 116.5
click at [123, 277] on div "purpose listing listing_objects product @ subdomain/product host [DOMAIN_NAME] …" at bounding box center [300, 295] width 413 height 413
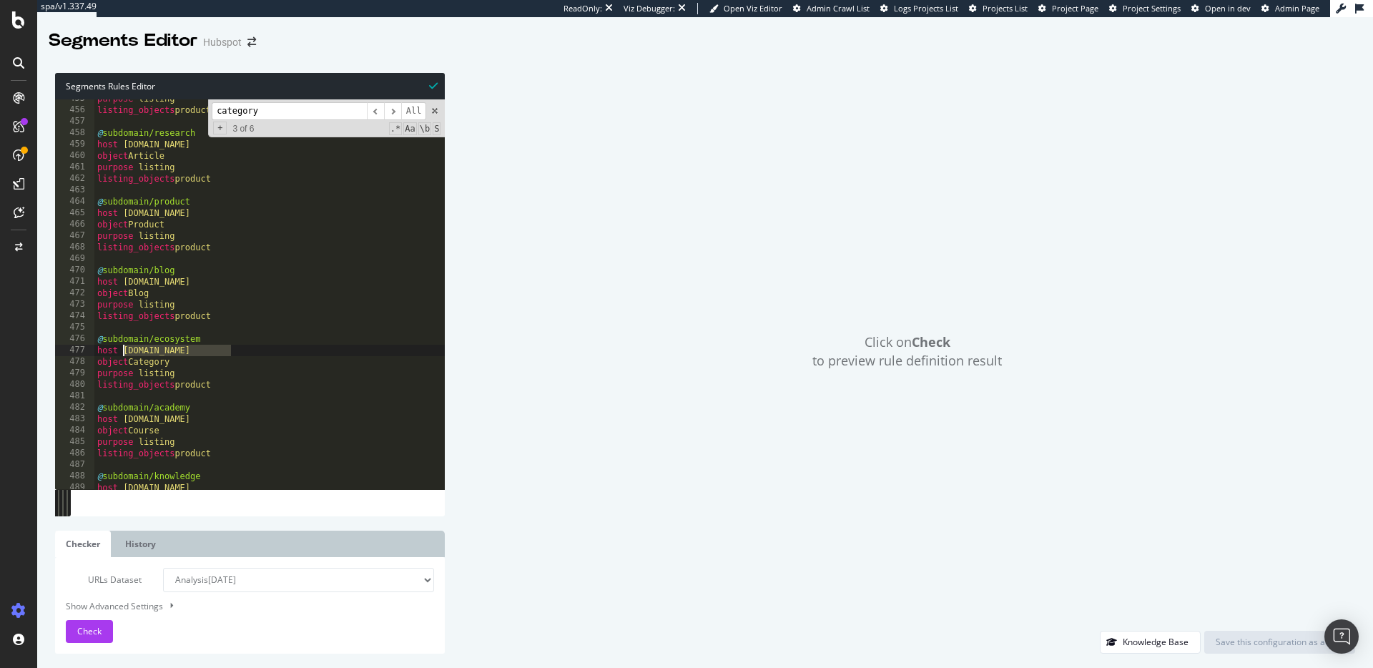
scroll to position [5200, 0]
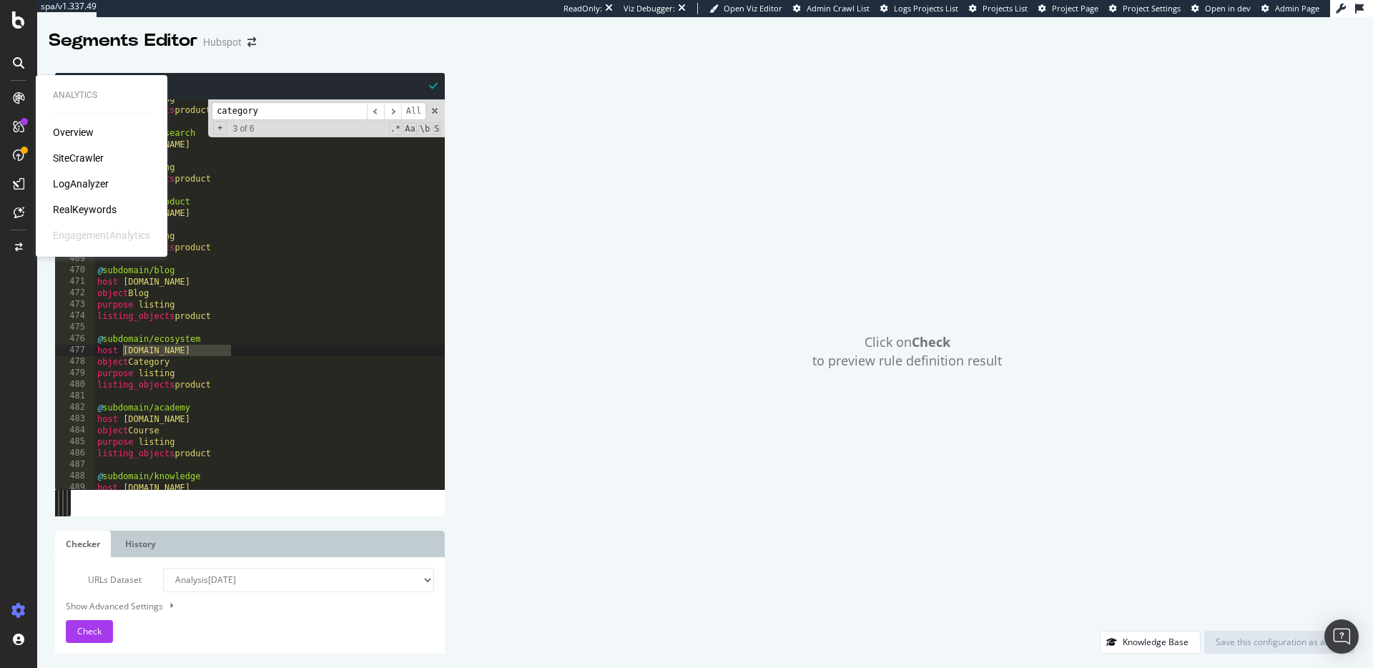
click at [88, 158] on div "SiteCrawler" at bounding box center [78, 158] width 51 height 14
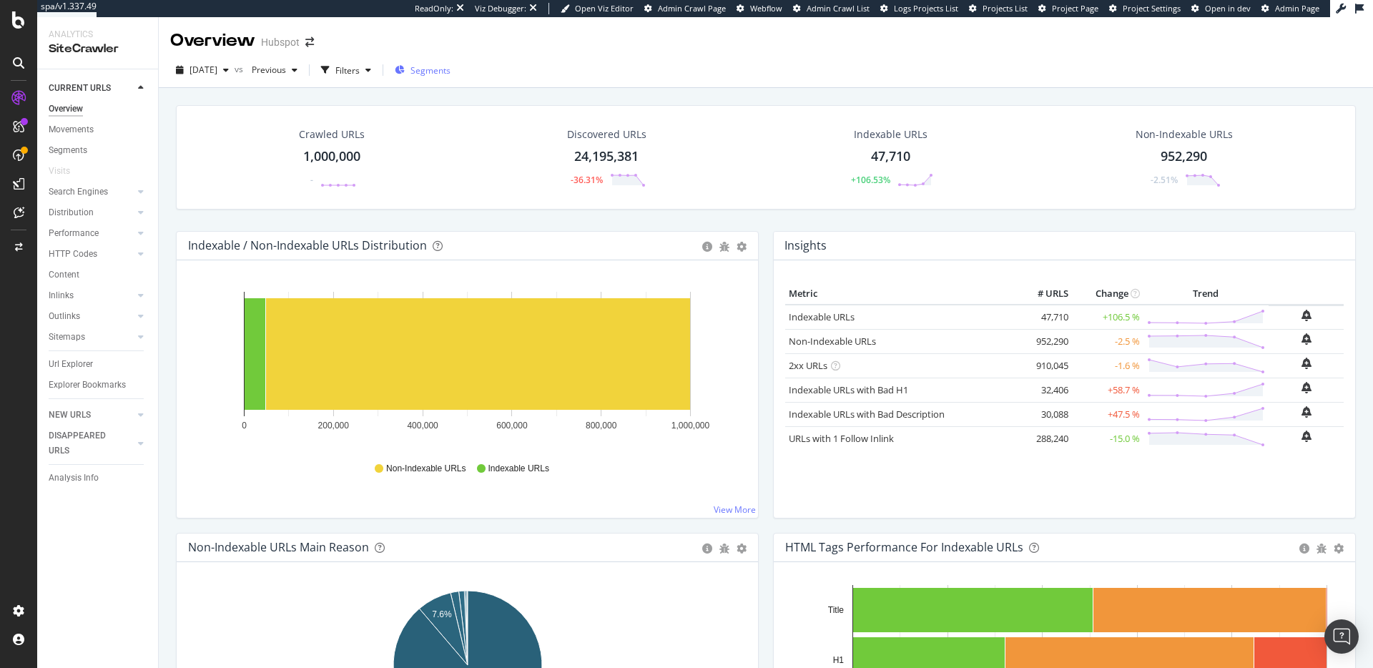
click at [450, 69] on span "Segments" at bounding box center [430, 70] width 40 height 12
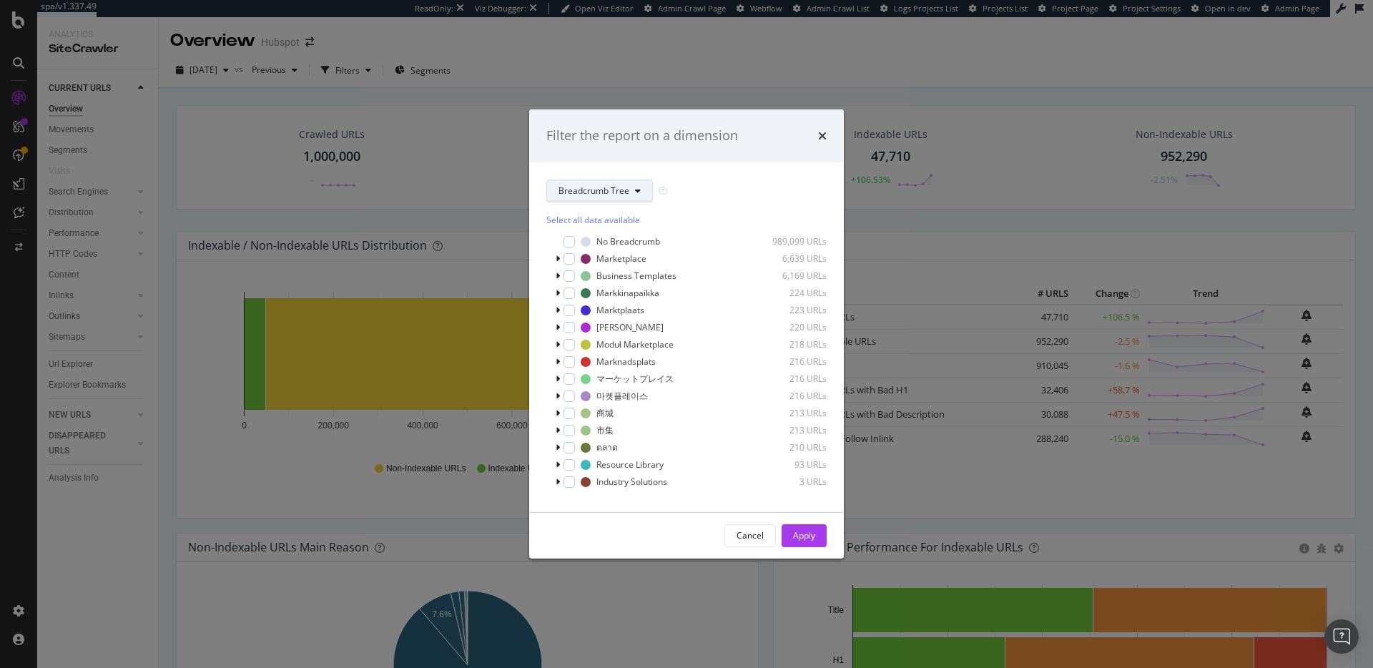
click at [613, 192] on span "Breadcrumb Tree" at bounding box center [593, 190] width 71 height 12
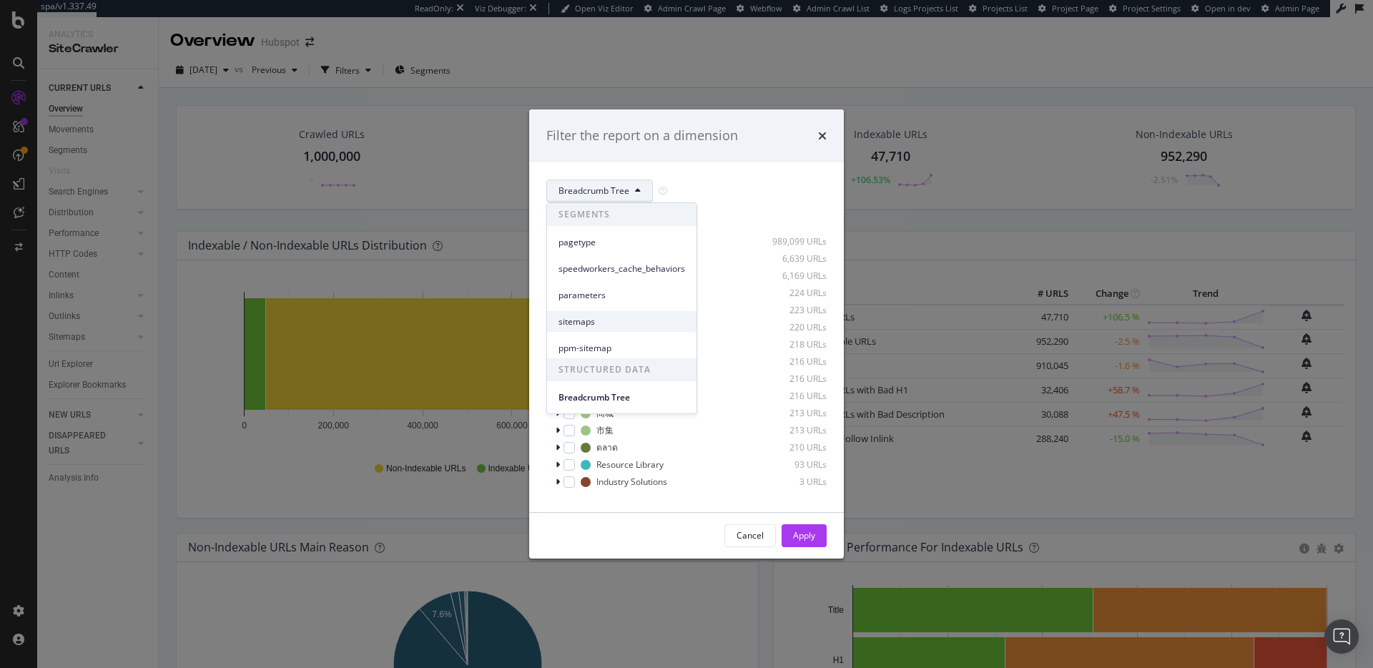
click at [623, 320] on span "sitemaps" at bounding box center [621, 321] width 127 height 13
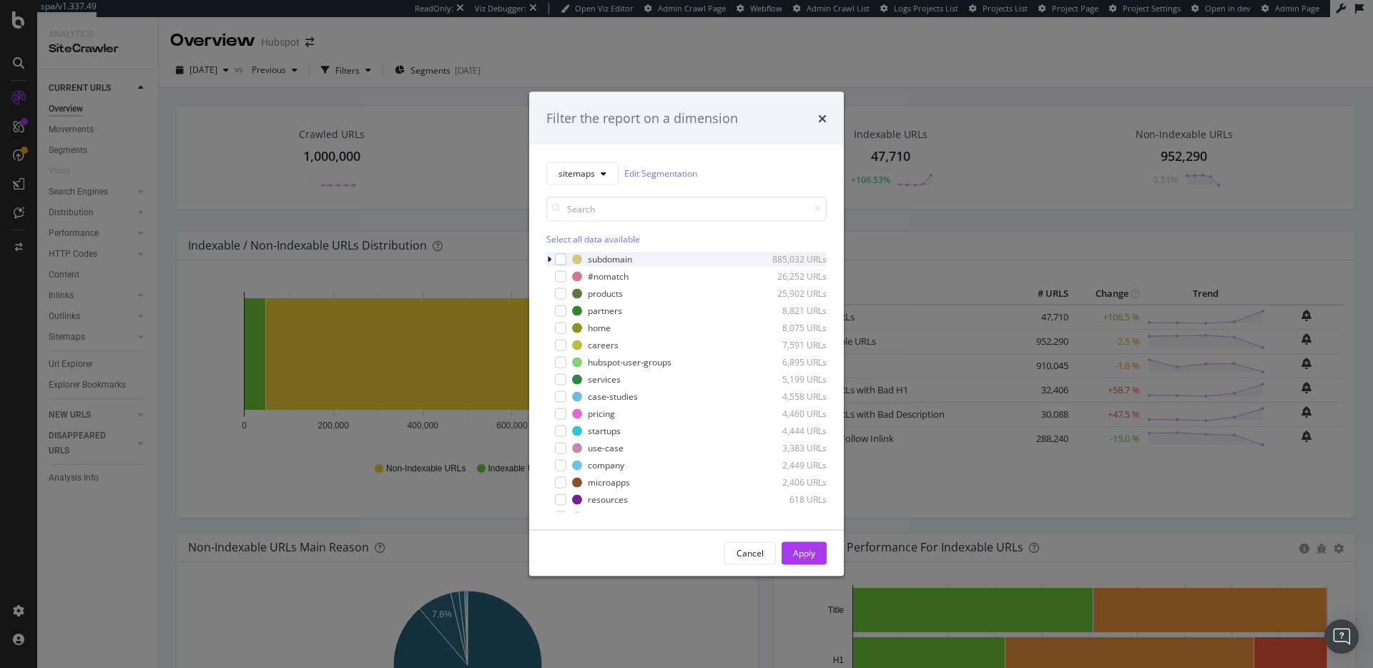
click at [548, 260] on icon "modal" at bounding box center [549, 259] width 4 height 9
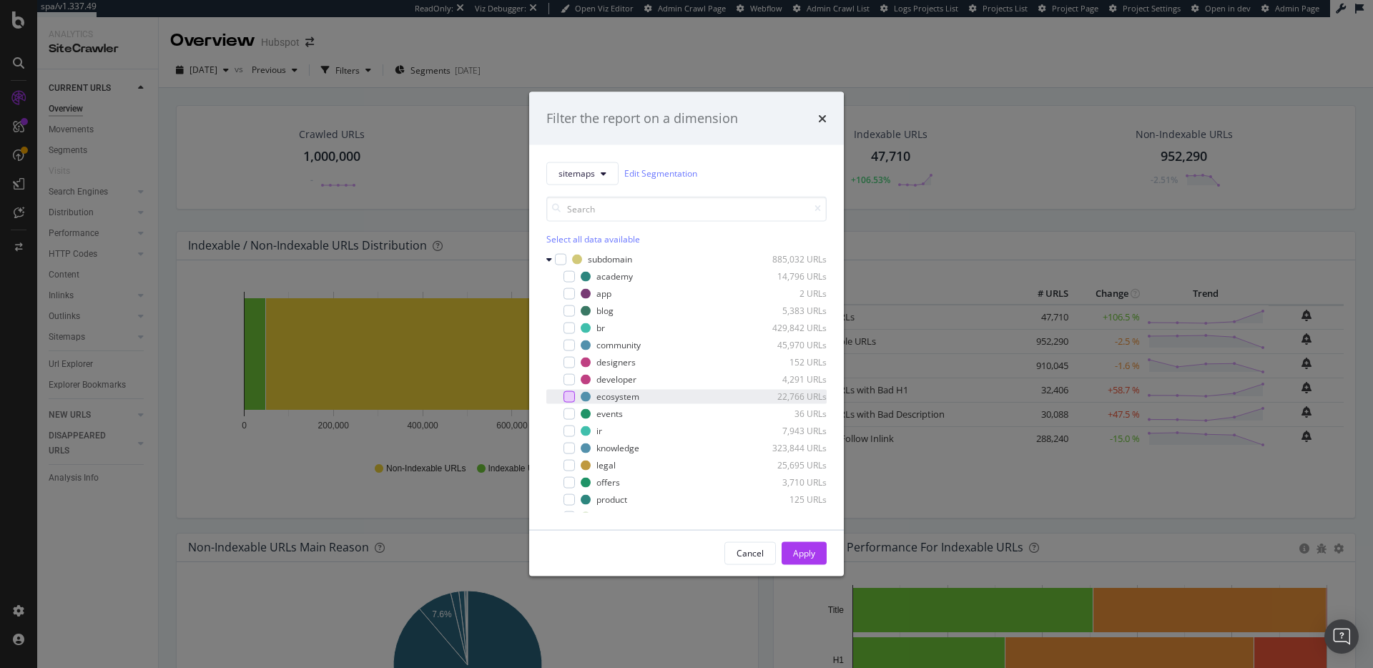
click at [571, 396] on div "modal" at bounding box center [568, 395] width 11 height 11
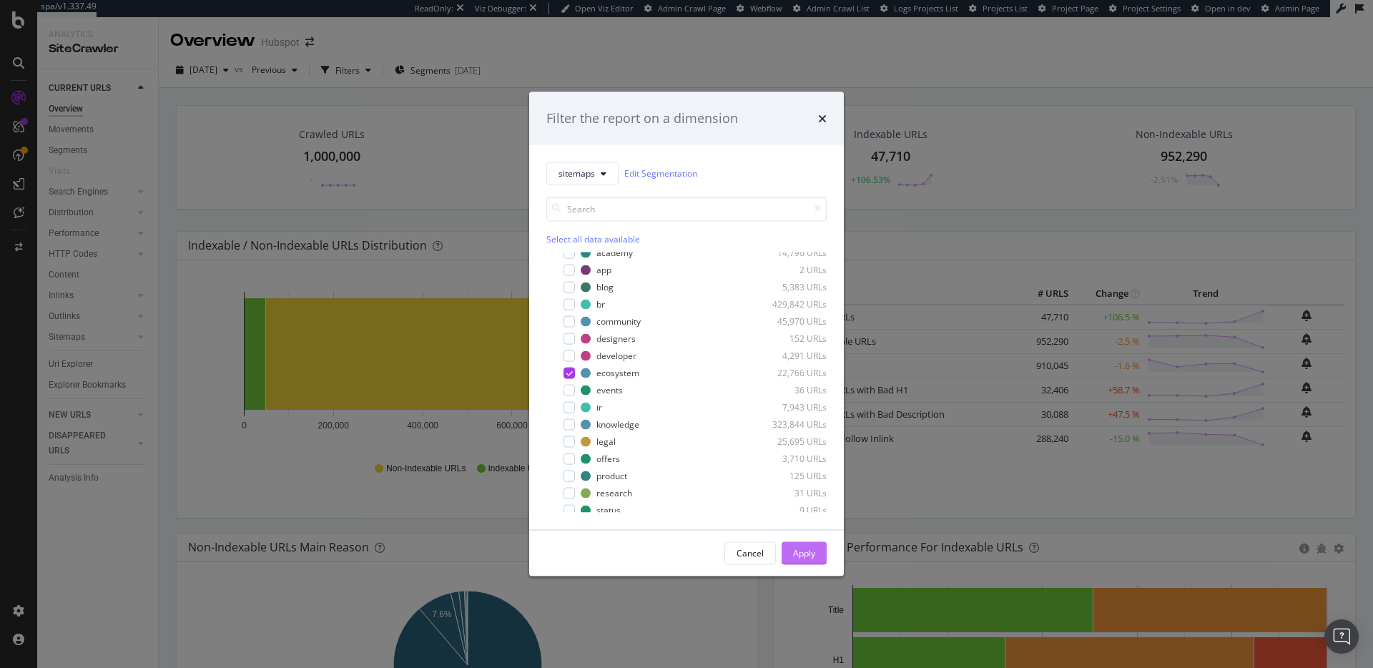
click at [806, 488] on div "Apply" at bounding box center [804, 553] width 22 height 12
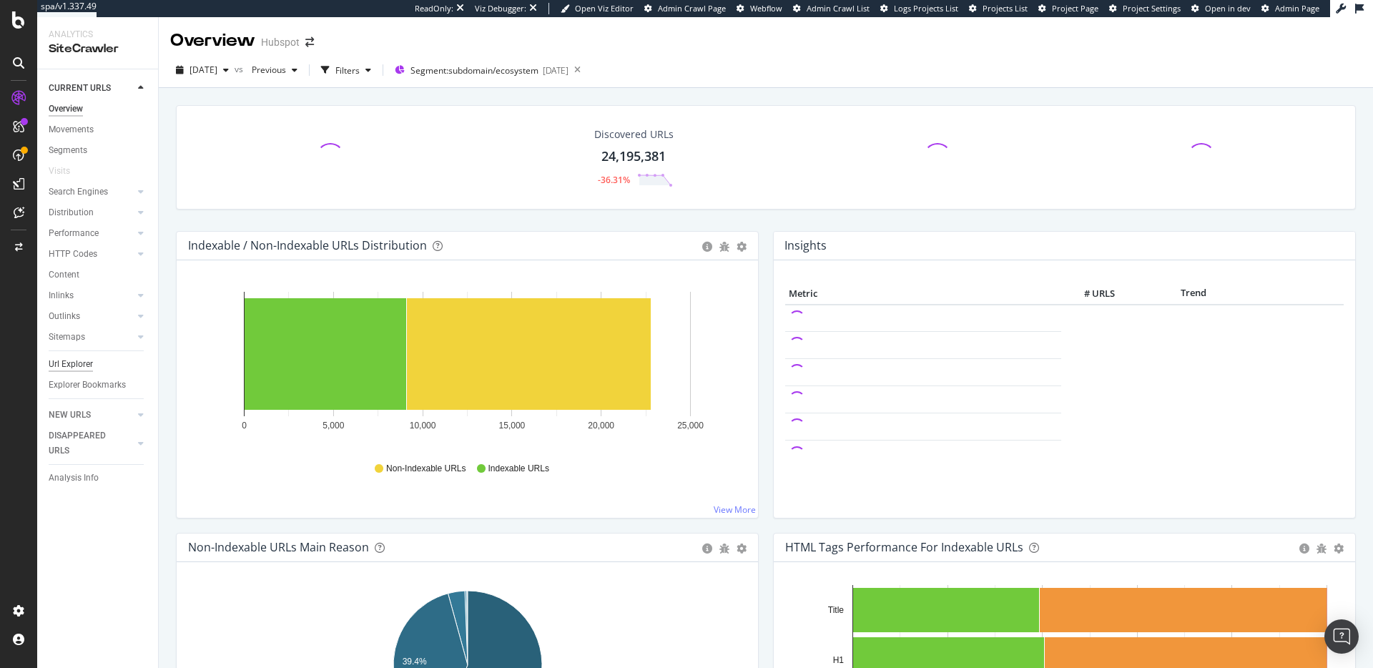
click at [68, 363] on div "Url Explorer" at bounding box center [71, 364] width 44 height 15
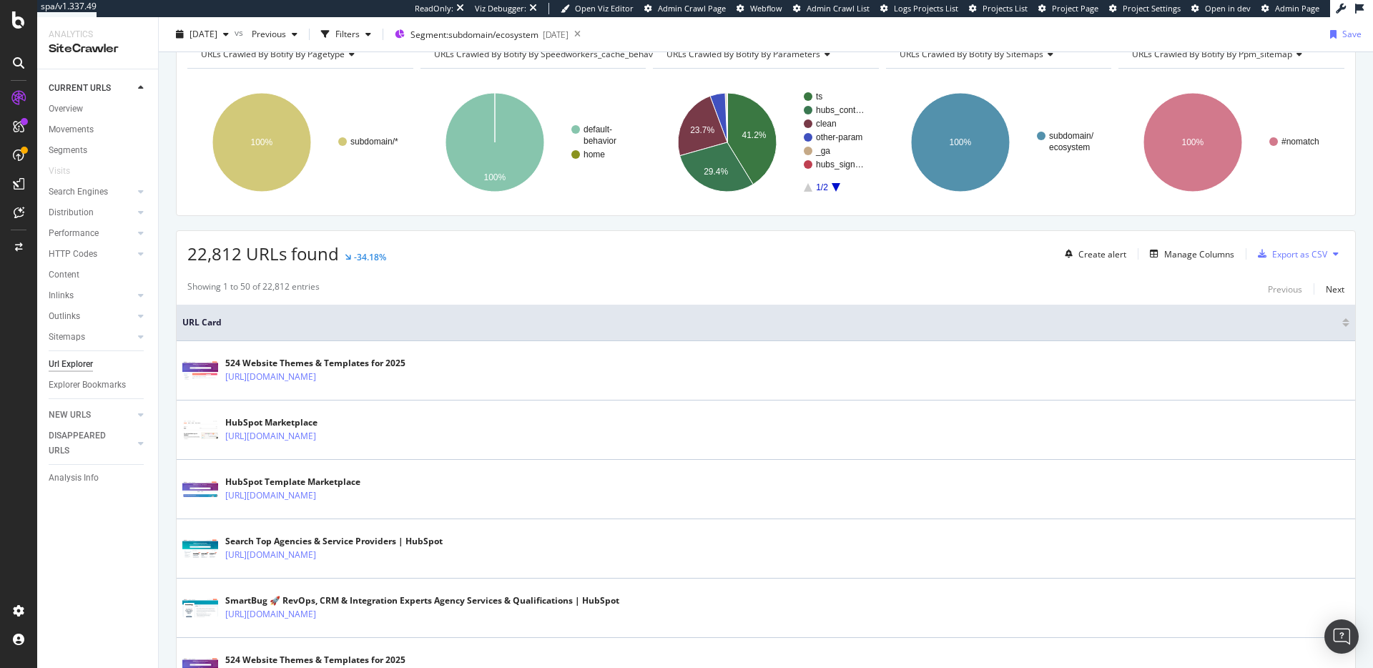
scroll to position [196, 0]
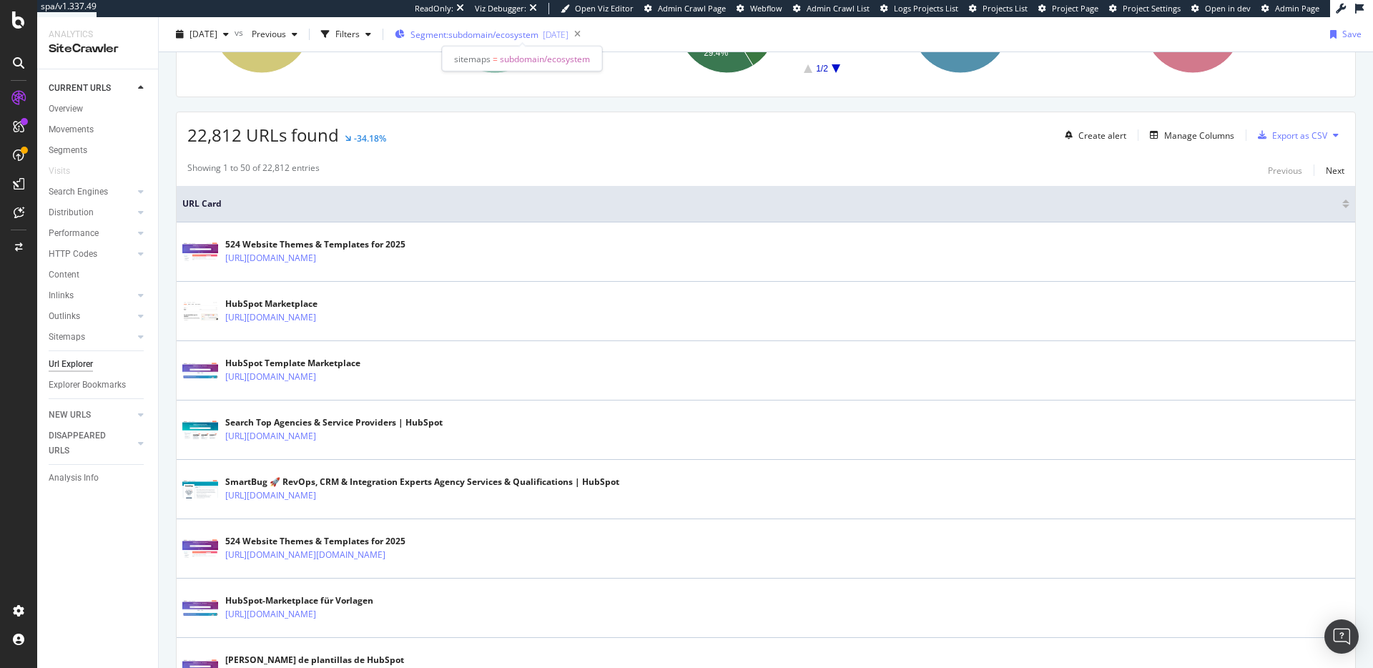
click at [461, 42] on div "Segment: subdomain/ecosystem [DATE]" at bounding box center [482, 34] width 174 height 21
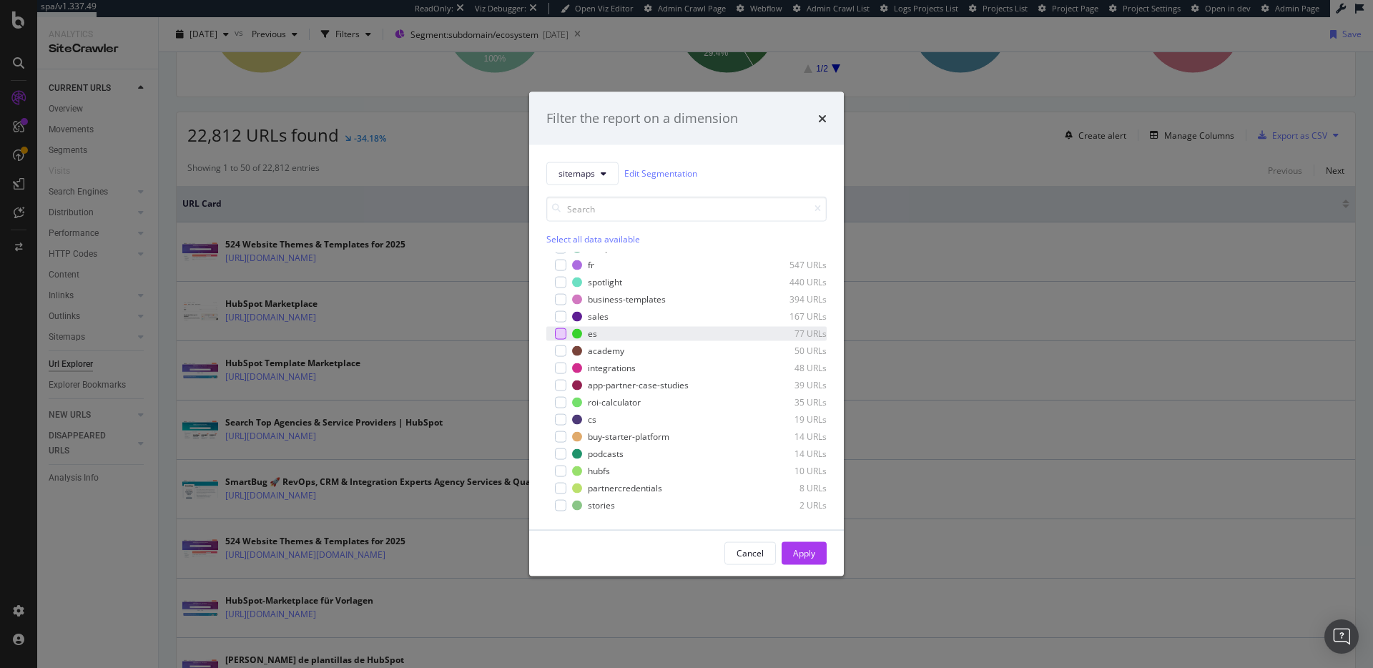
scroll to position [0, 0]
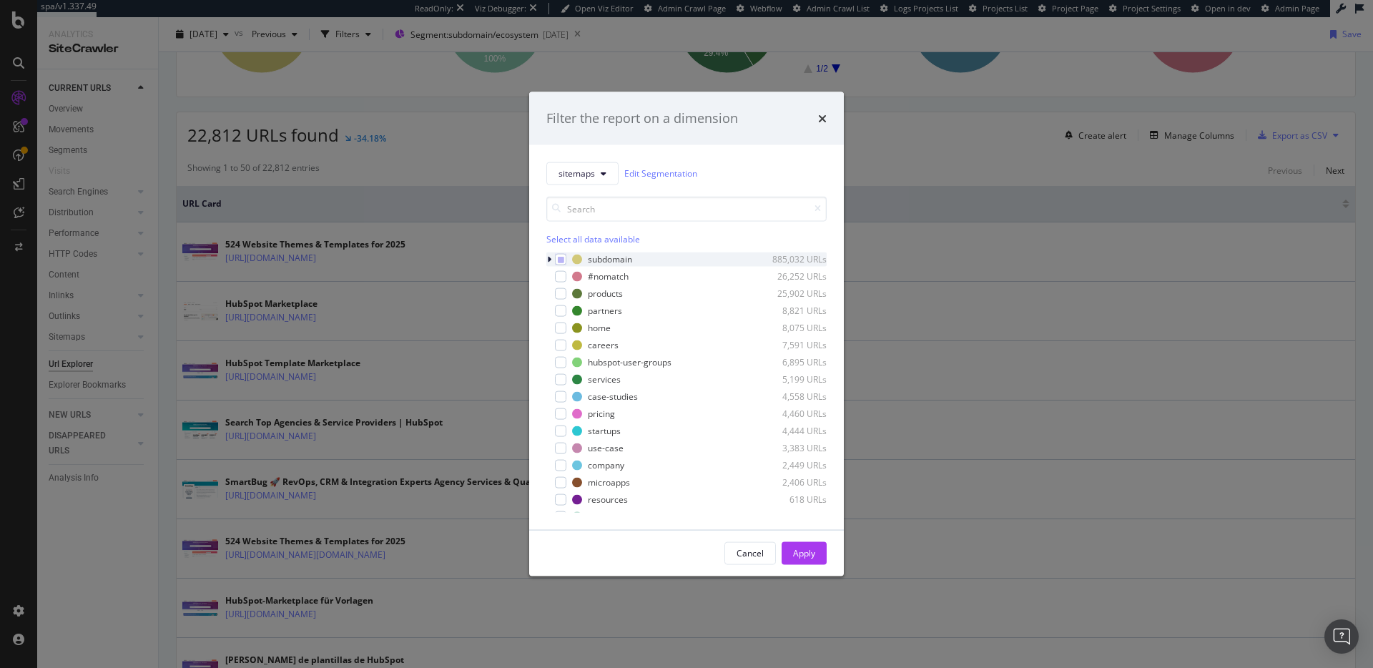
click at [549, 259] on icon "modal" at bounding box center [549, 259] width 4 height 9
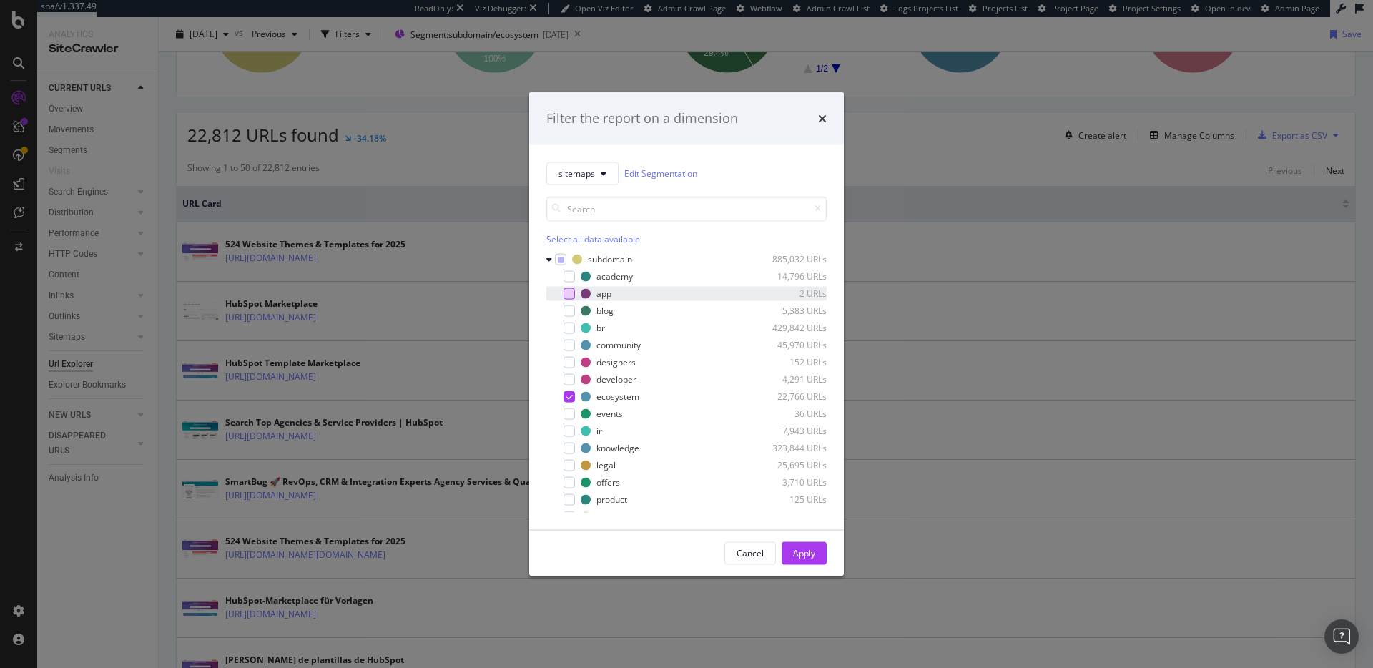
click at [571, 295] on div "modal" at bounding box center [568, 292] width 11 height 11
click at [548, 258] on icon "modal" at bounding box center [549, 259] width 6 height 9
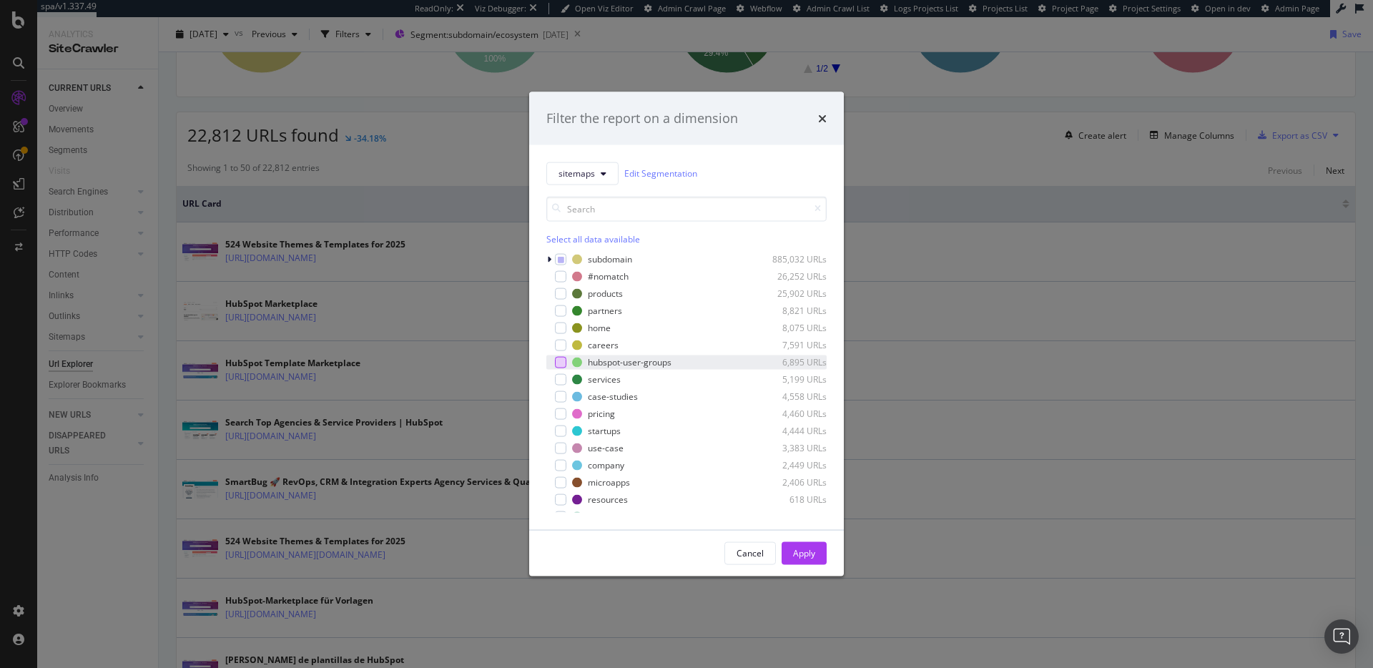
click at [562, 359] on div "modal" at bounding box center [560, 361] width 11 height 11
click at [809, 488] on div "Apply" at bounding box center [804, 553] width 22 height 12
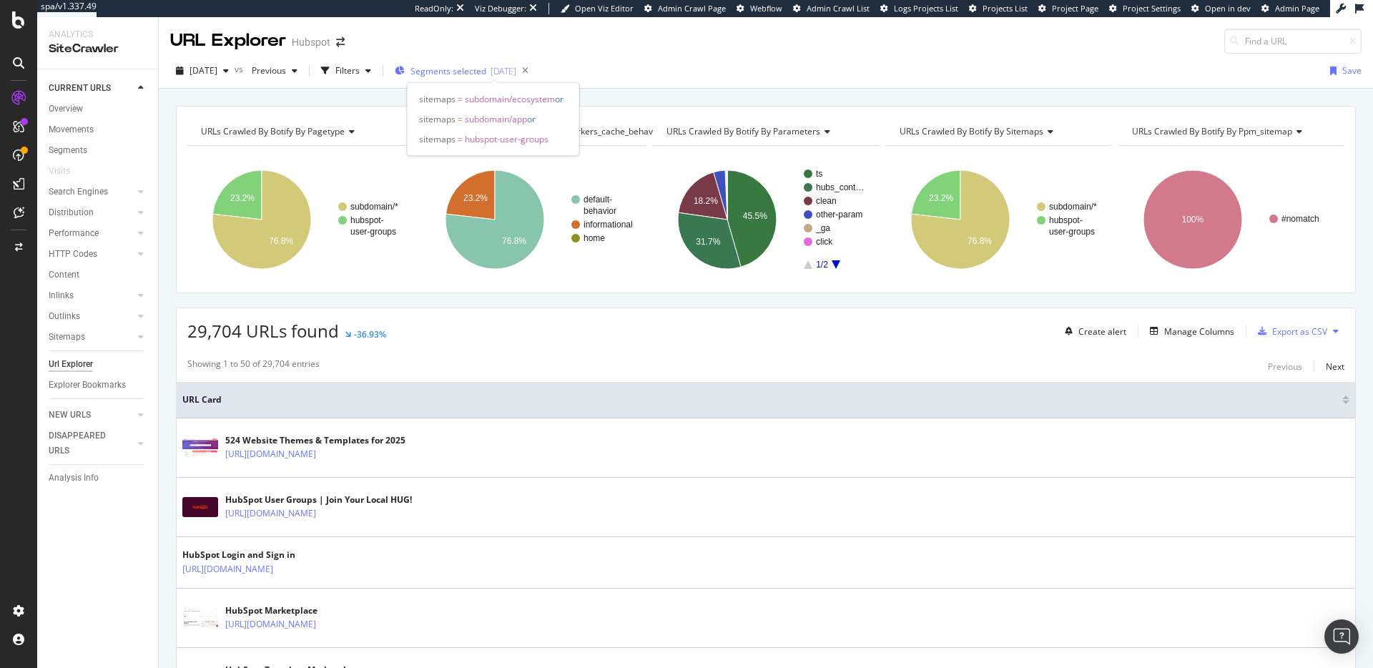
click at [475, 73] on span "Segments selected" at bounding box center [448, 71] width 76 height 12
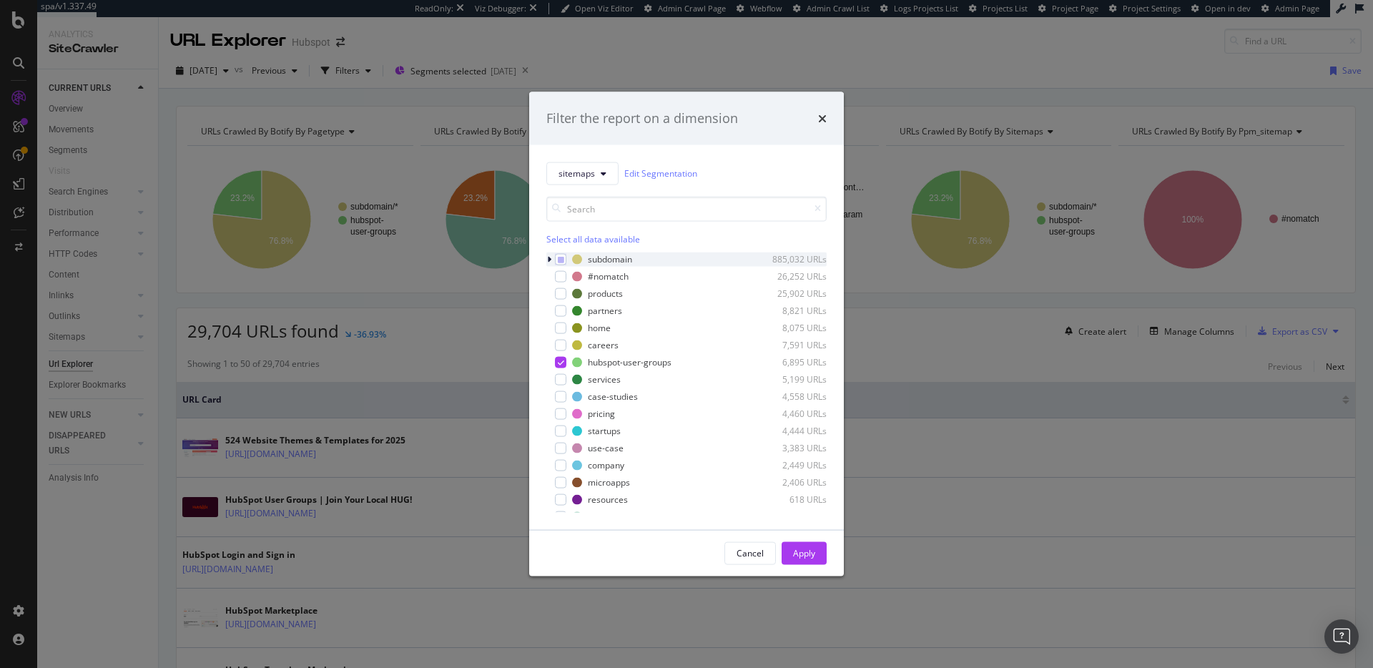
click at [548, 258] on icon "modal" at bounding box center [549, 259] width 4 height 9
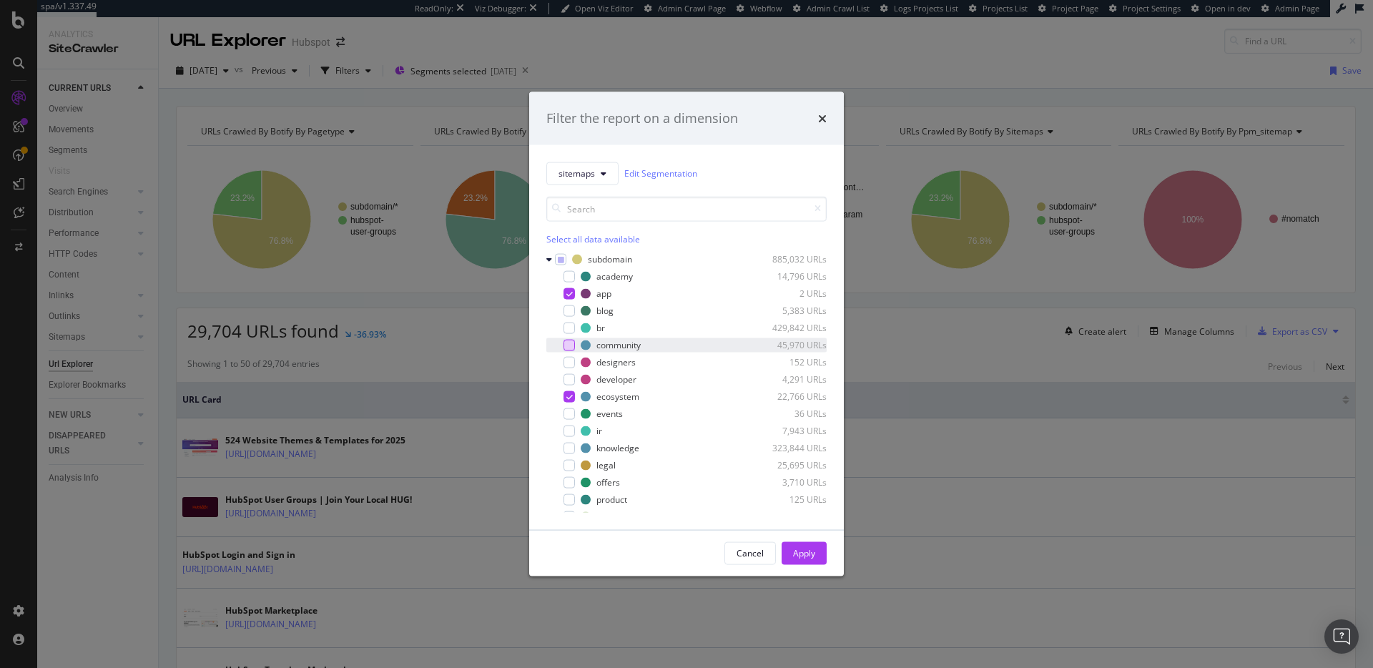
click at [571, 343] on div "modal" at bounding box center [568, 344] width 11 height 11
click at [812, 488] on div "Apply" at bounding box center [804, 553] width 22 height 12
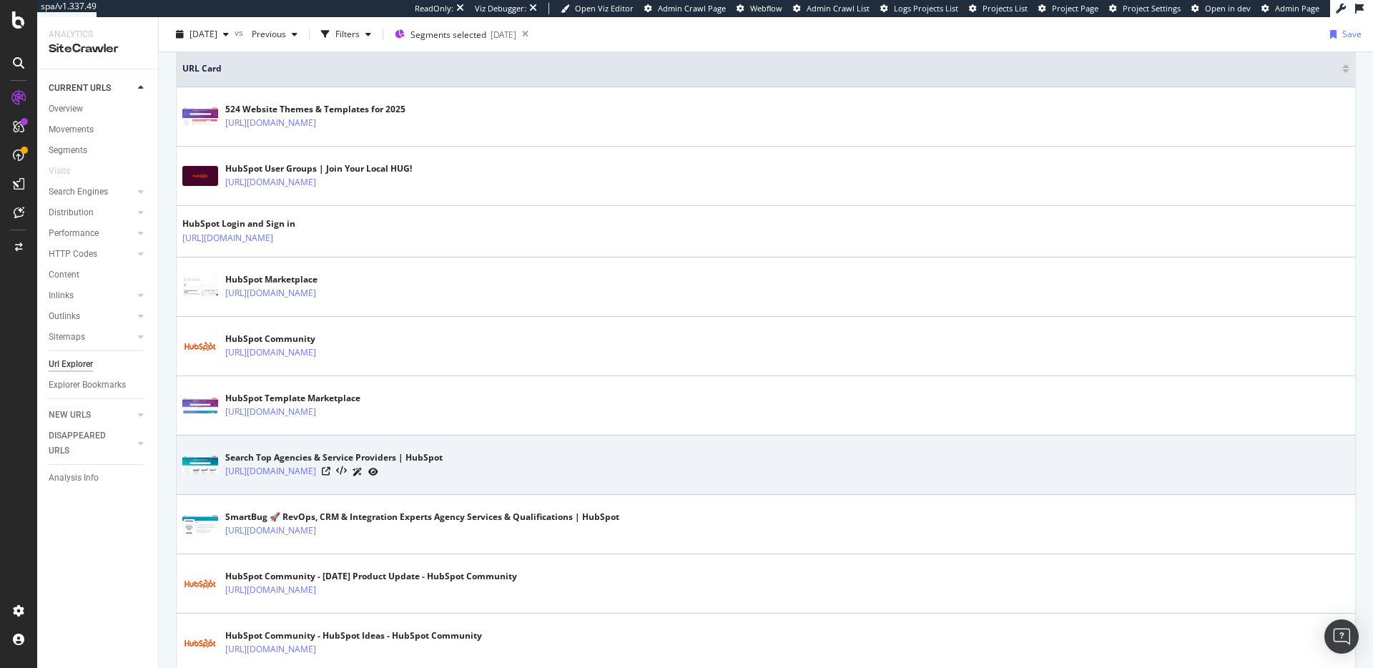
scroll to position [409, 0]
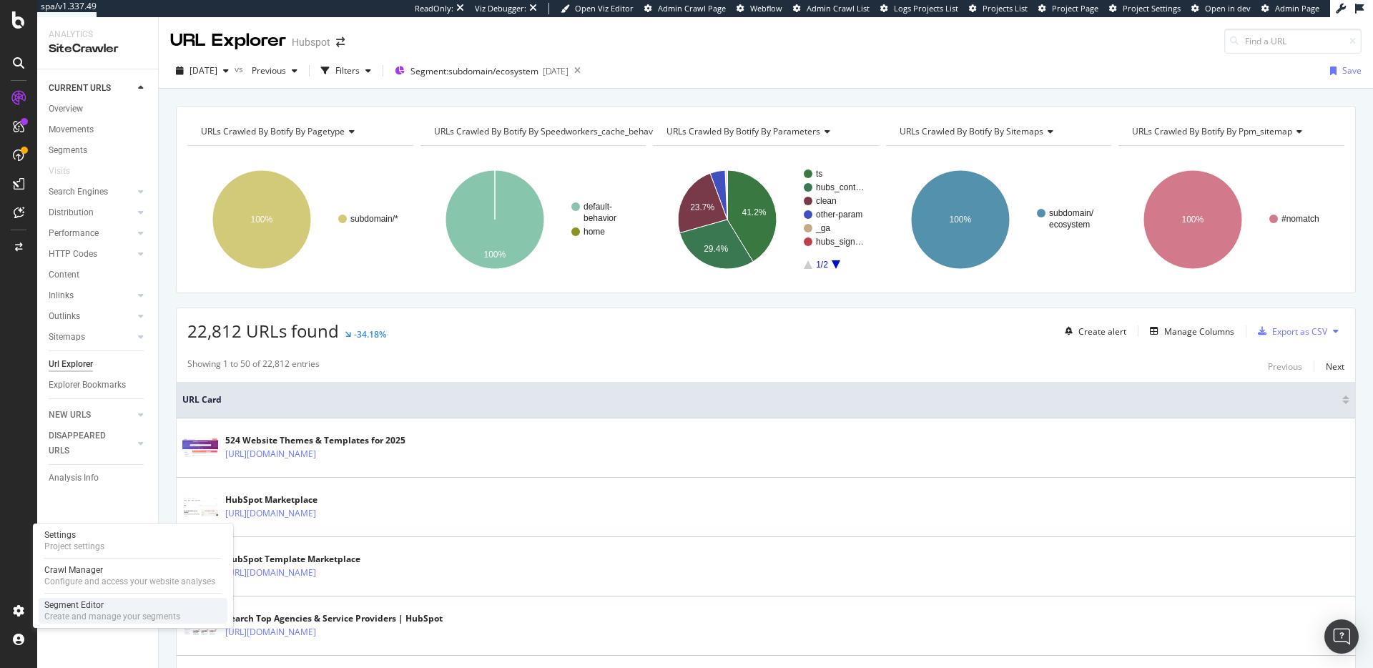
drag, startPoint x: 65, startPoint y: 602, endPoint x: 195, endPoint y: 615, distance: 130.8
click at [66, 602] on div "Segment Editor" at bounding box center [112, 604] width 136 height 11
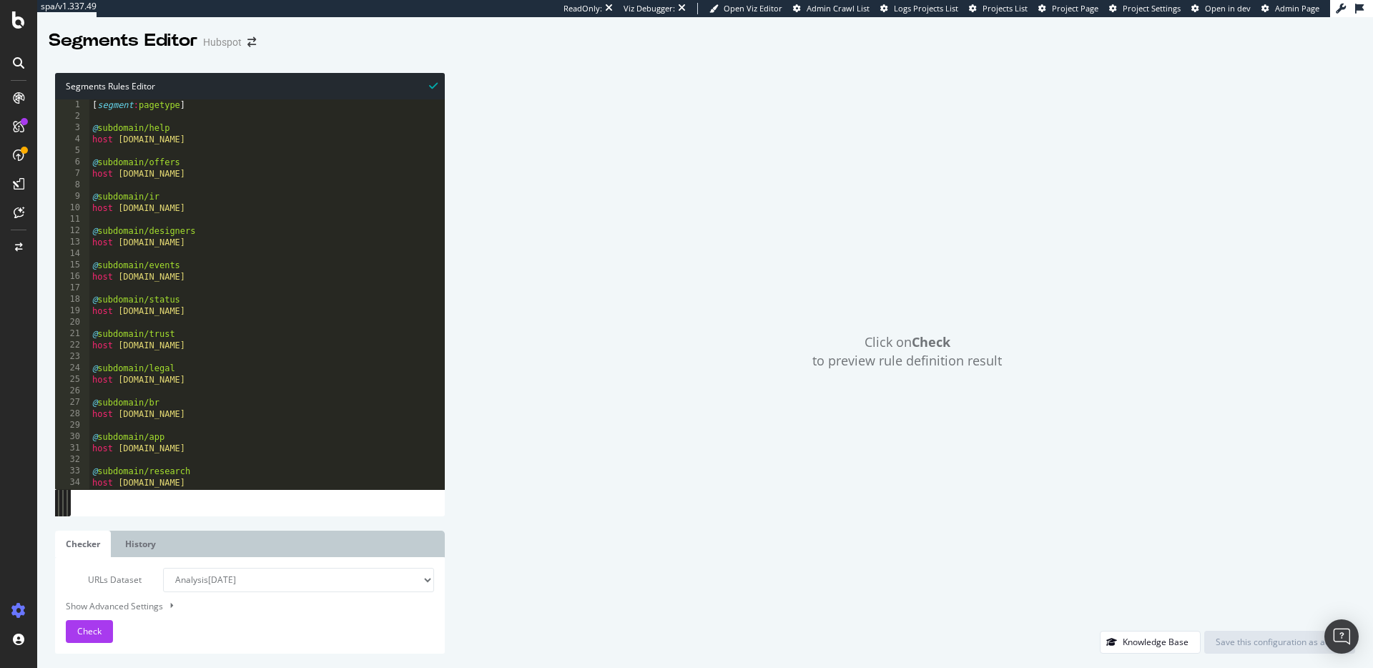
type textarea "@subdomain/ir"
click at [272, 194] on div "[ segment : pagetype ] @ subdomain/help host [DOMAIN_NAME] @ subdomain/offers h…" at bounding box center [295, 305] width 413 height 413
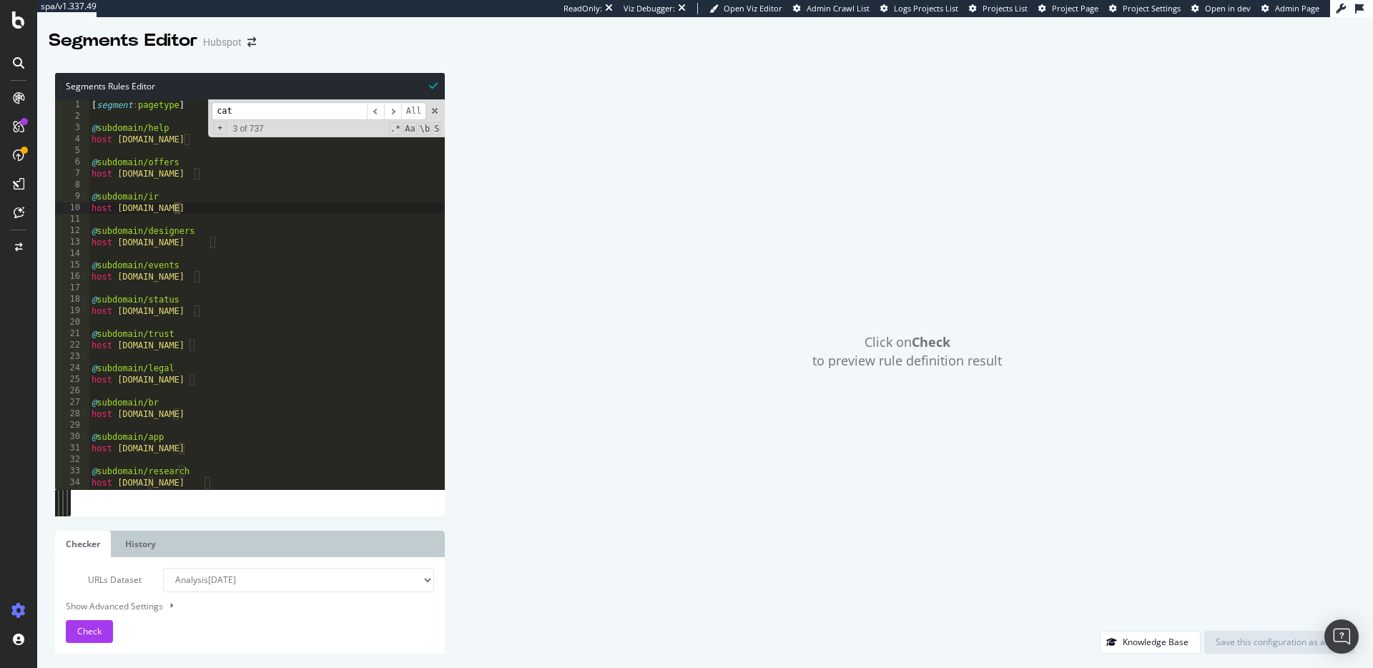
scroll to position [4736, 0]
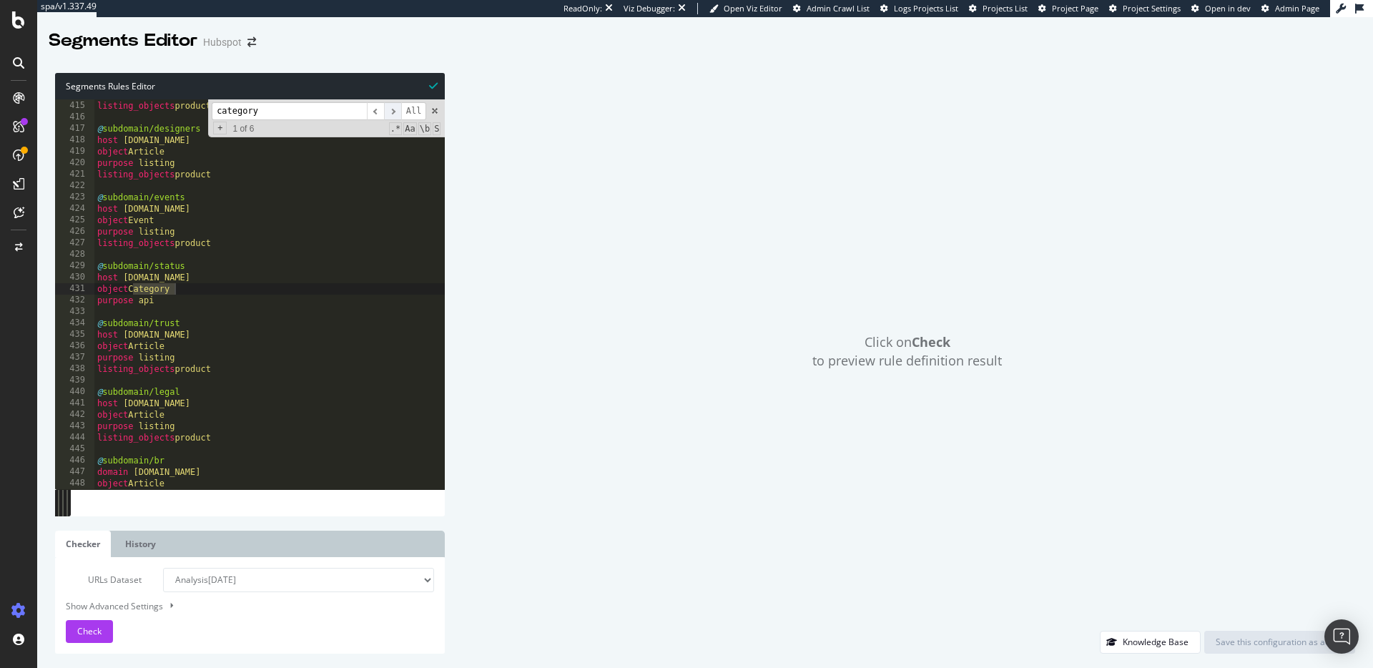
type input "category"
click at [390, 114] on span "​" at bounding box center [392, 111] width 17 height 18
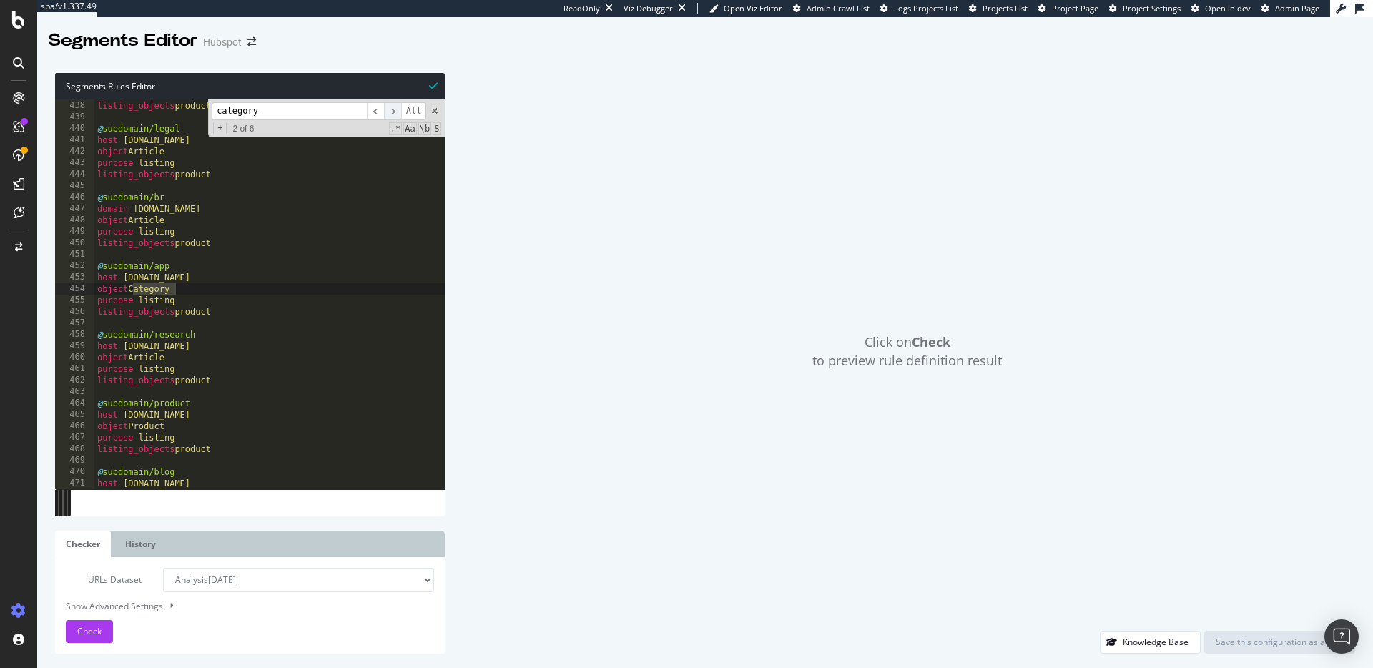
click at [396, 114] on span "​" at bounding box center [392, 111] width 17 height 18
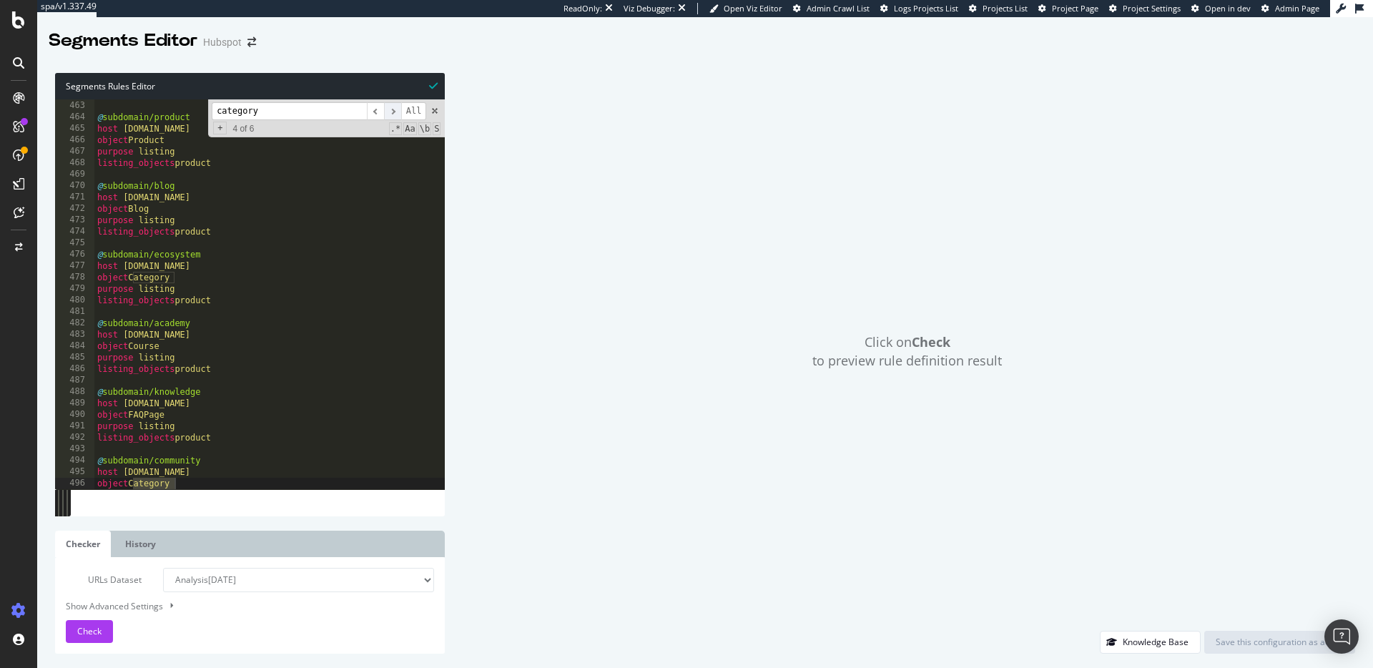
scroll to position [5285, 0]
click at [395, 114] on span "​" at bounding box center [392, 111] width 17 height 18
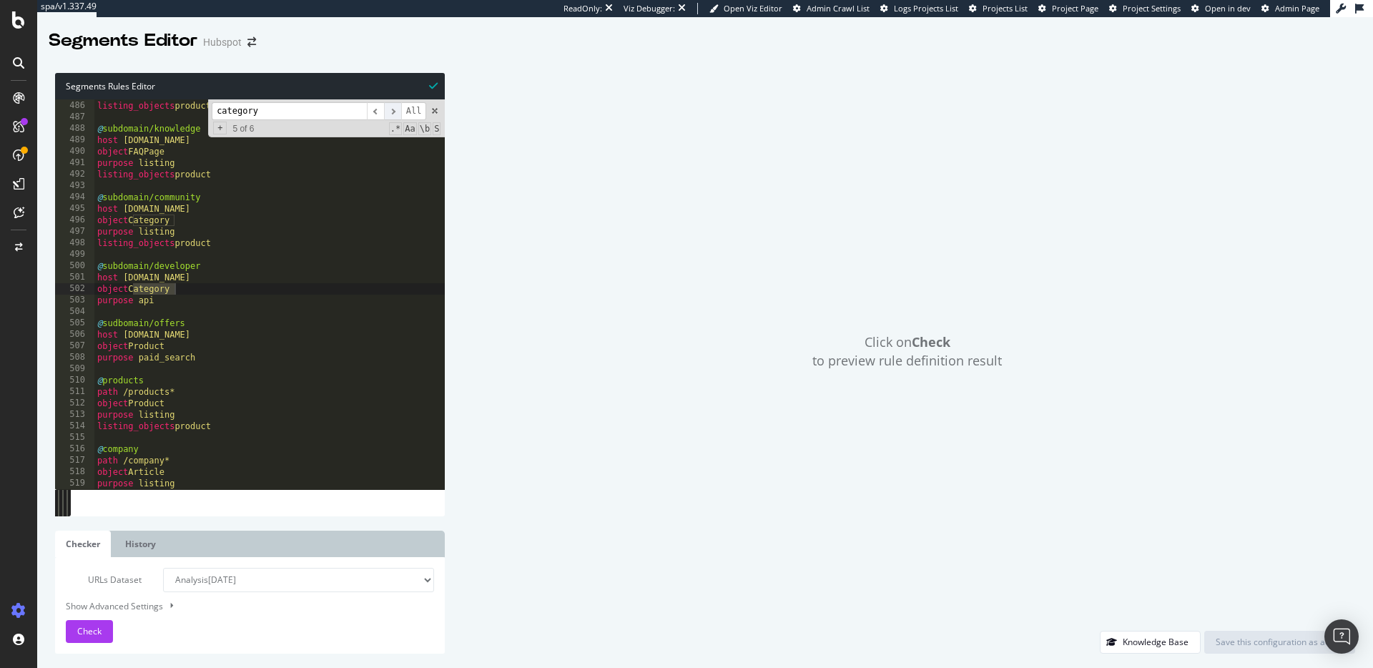
scroll to position [5548, 0]
click at [395, 115] on span "​" at bounding box center [392, 111] width 17 height 18
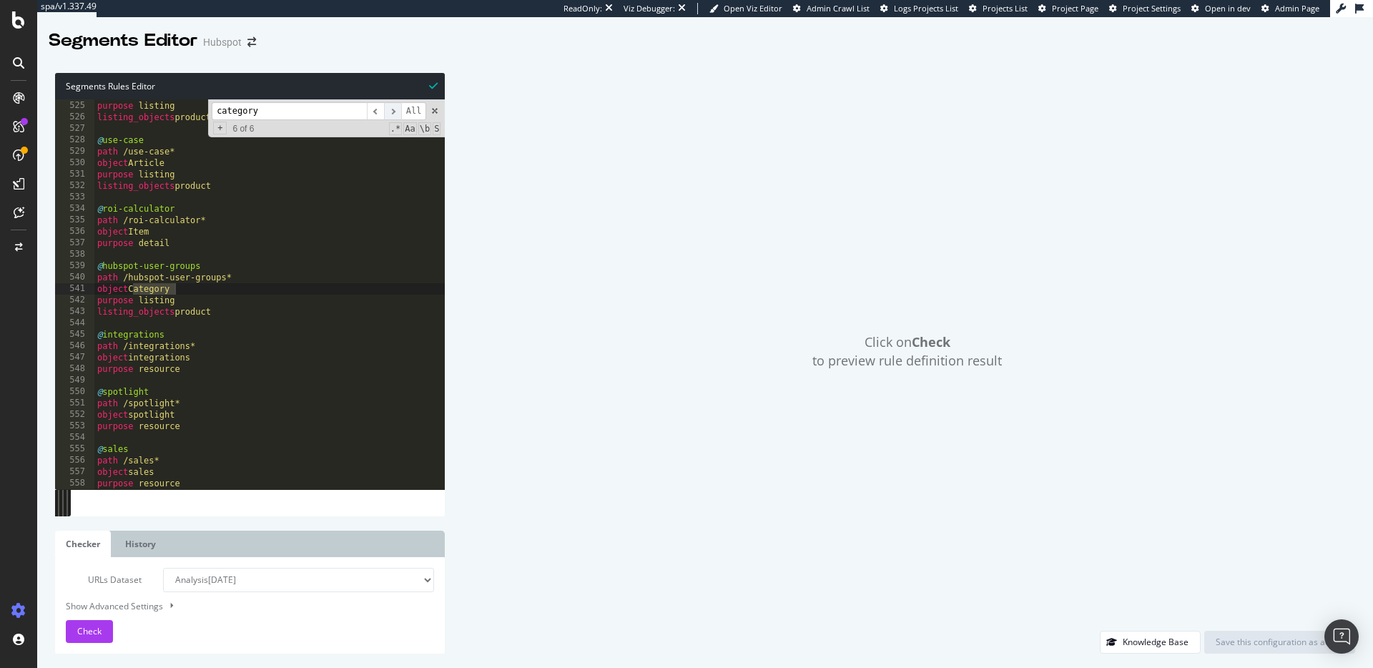
scroll to position [5994, 0]
click at [379, 109] on span "​" at bounding box center [375, 111] width 17 height 18
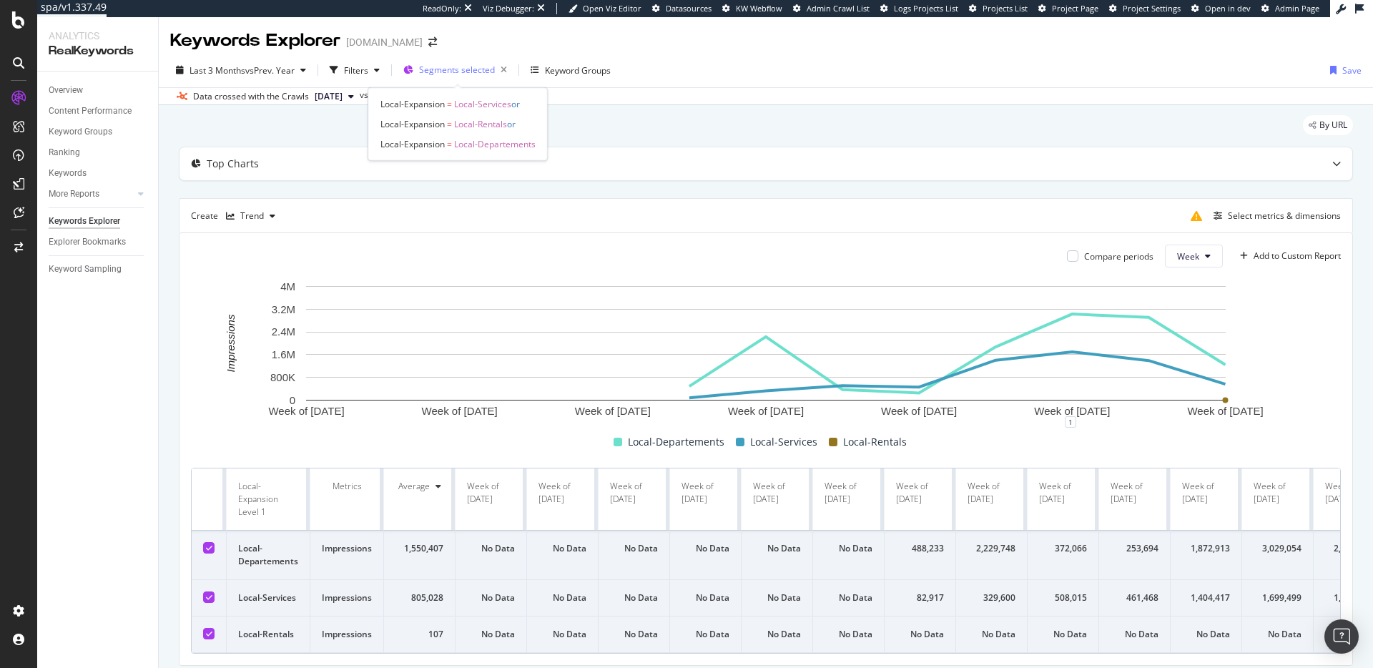
click at [450, 64] on span "Segments selected" at bounding box center [457, 70] width 76 height 12
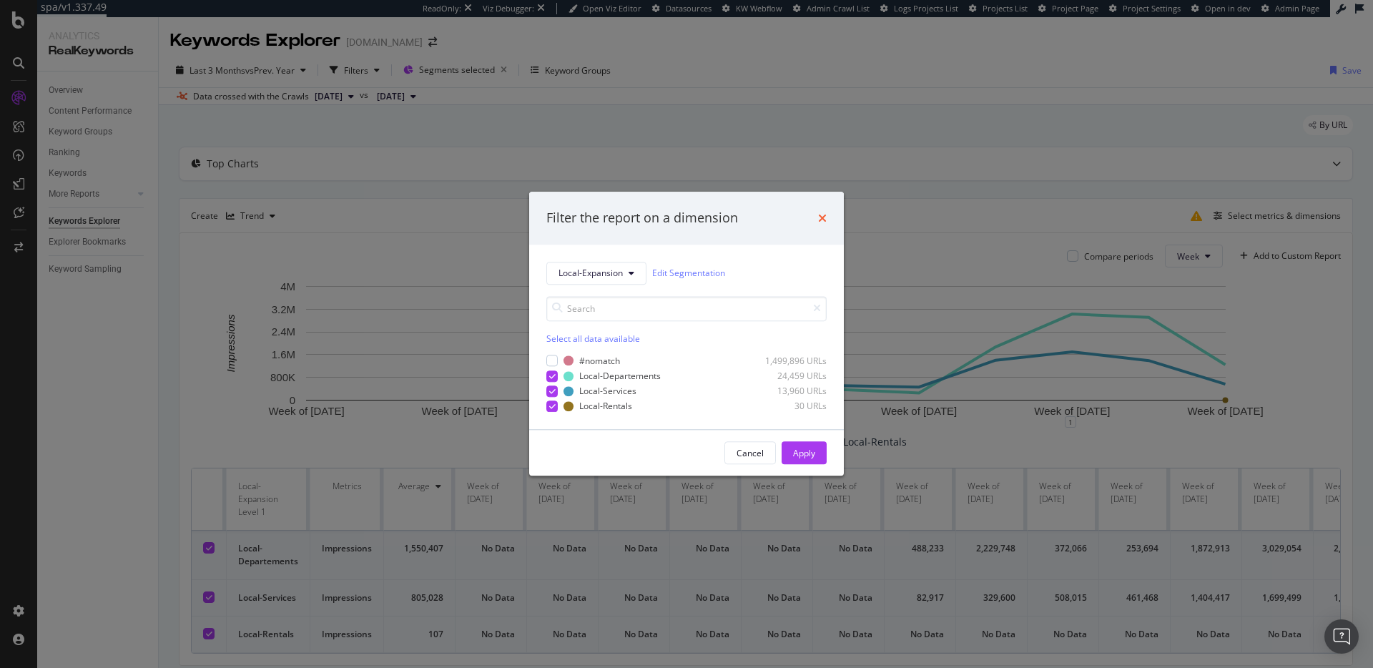
click at [825, 215] on icon "times" at bounding box center [822, 217] width 9 height 11
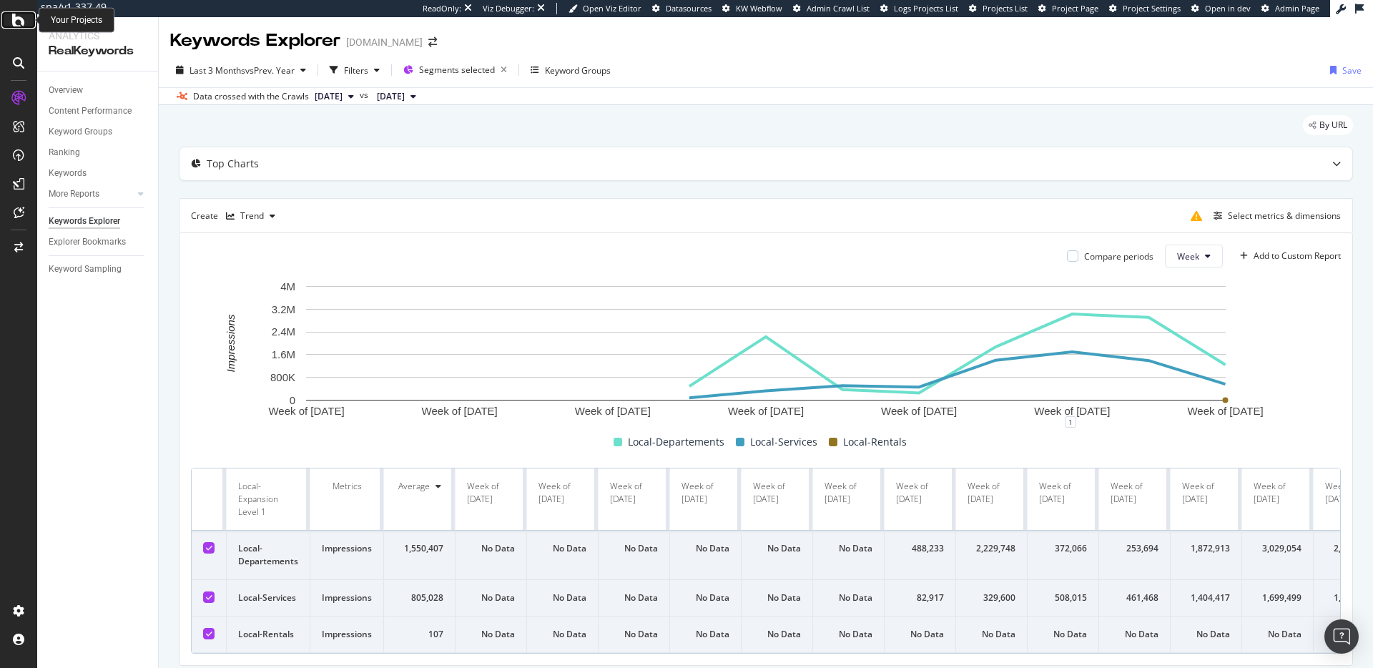
click at [24, 24] on icon at bounding box center [18, 19] width 13 height 17
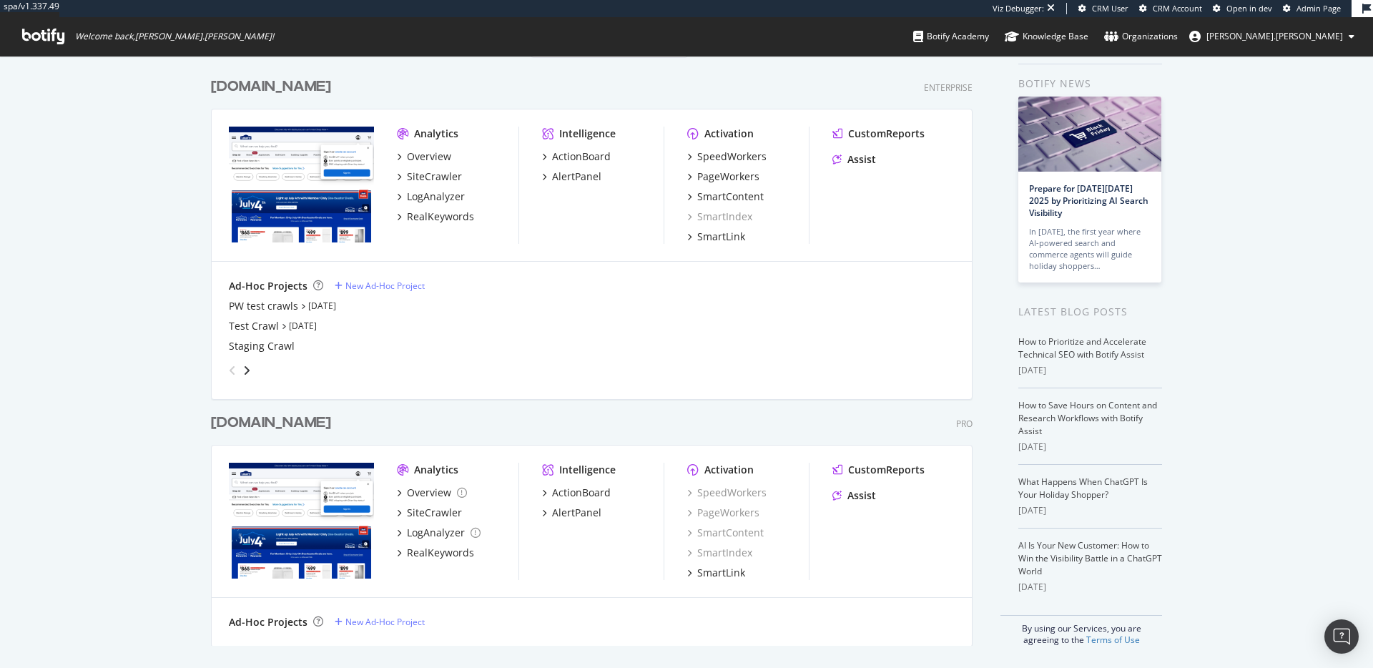
scroll to position [49, 0]
click at [331, 418] on div "www.lowessecondary.com" at bounding box center [271, 422] width 120 height 21
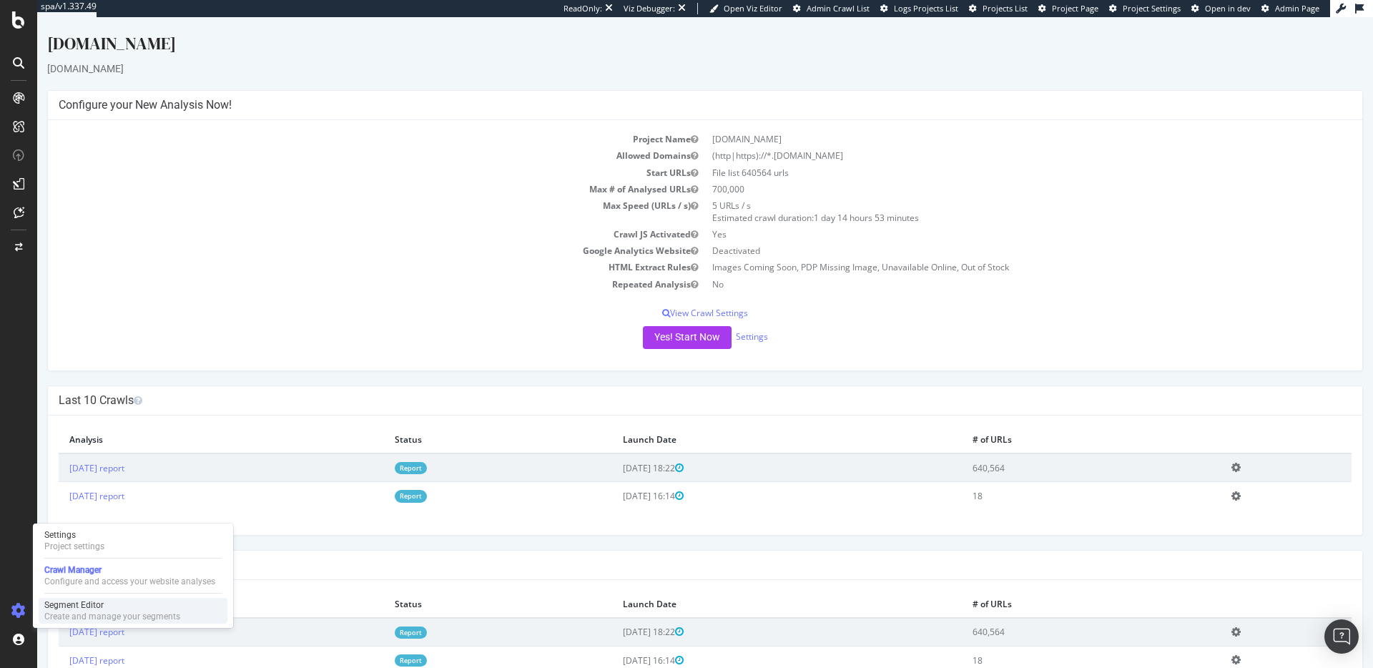
click at [116, 611] on div "Create and manage your segments" at bounding box center [112, 616] width 136 height 11
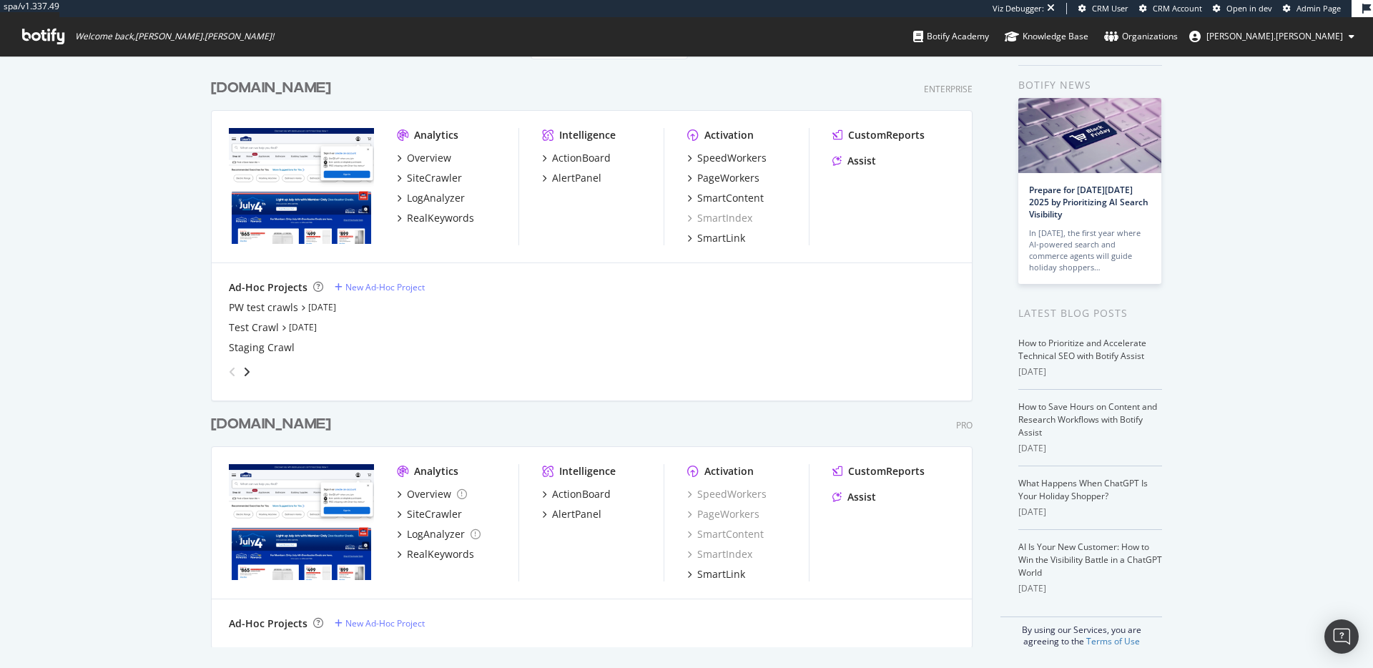
scroll to position [49, 0]
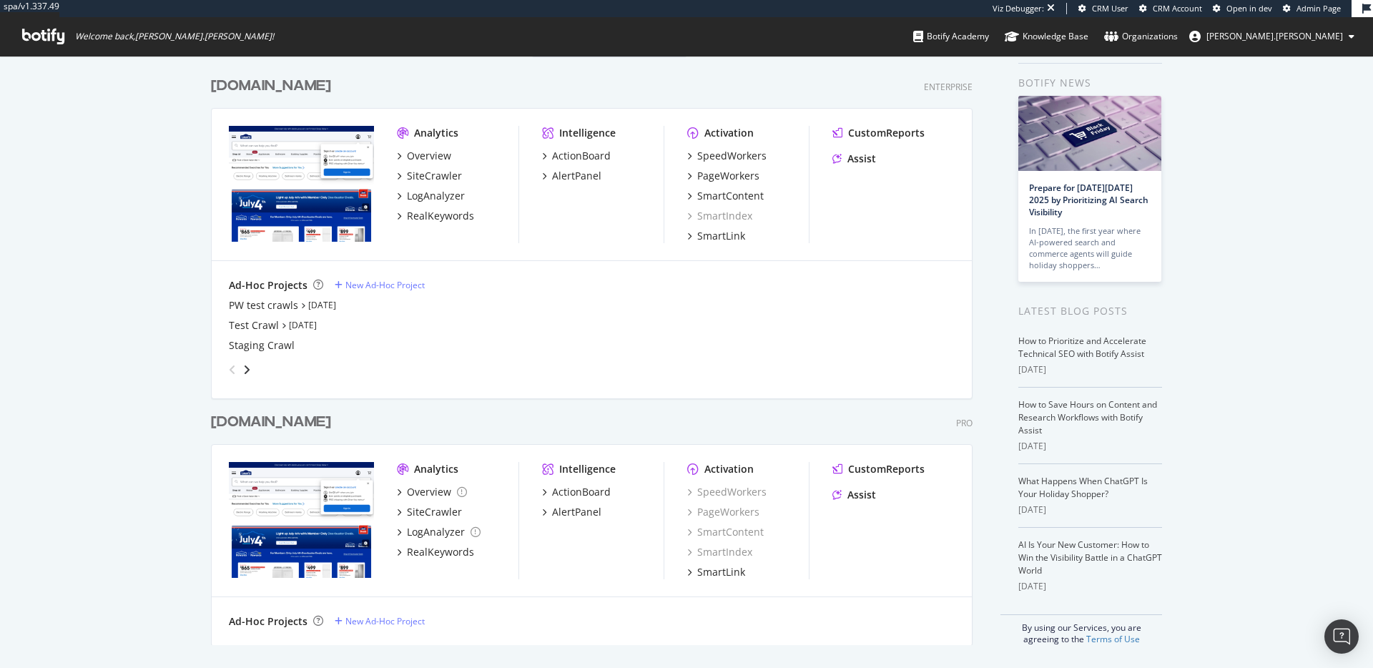
click at [337, 425] on div "www.lowessecondary.com" at bounding box center [274, 422] width 126 height 21
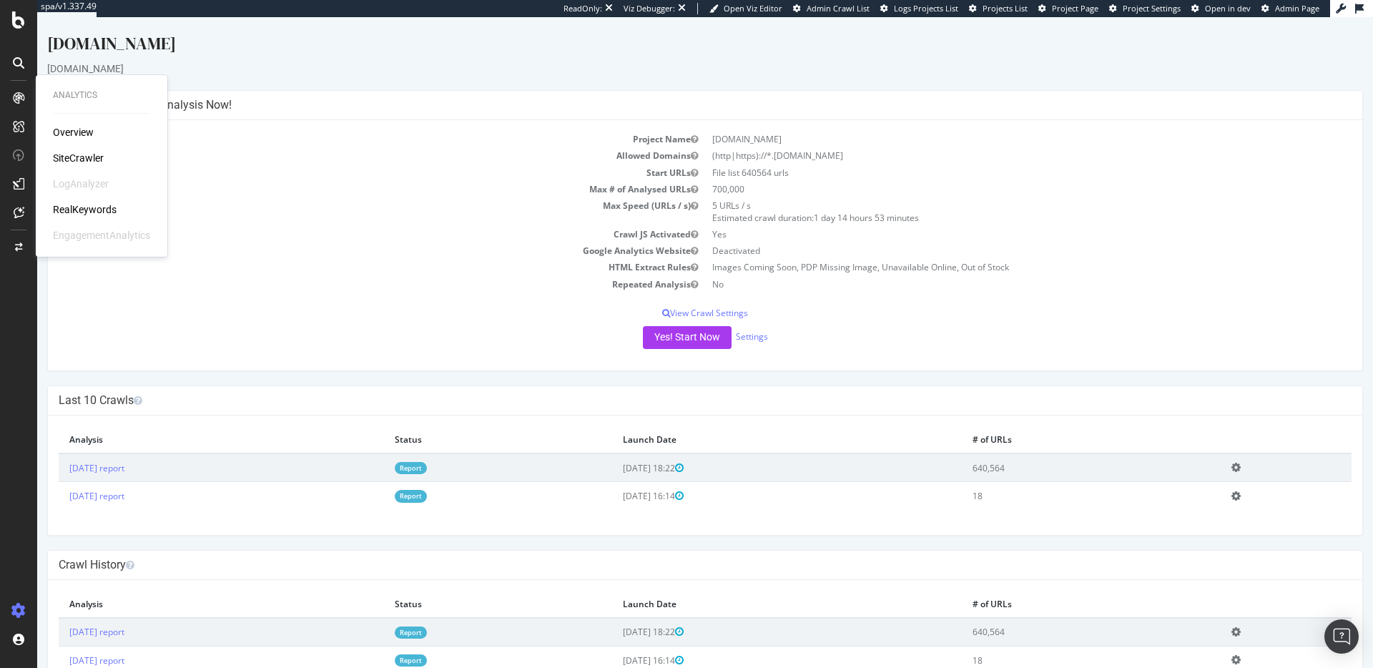
click at [82, 205] on div "RealKeywords" at bounding box center [85, 209] width 64 height 14
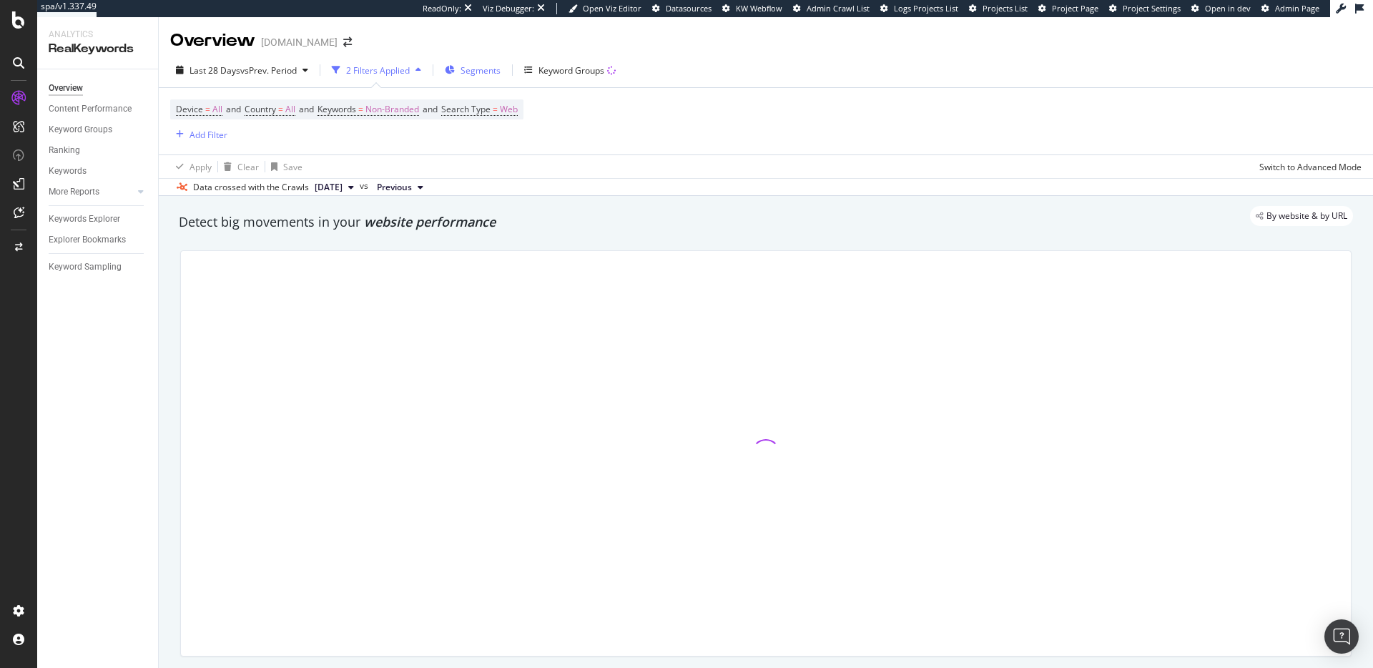
click at [480, 72] on span "Segments" at bounding box center [480, 70] width 40 height 12
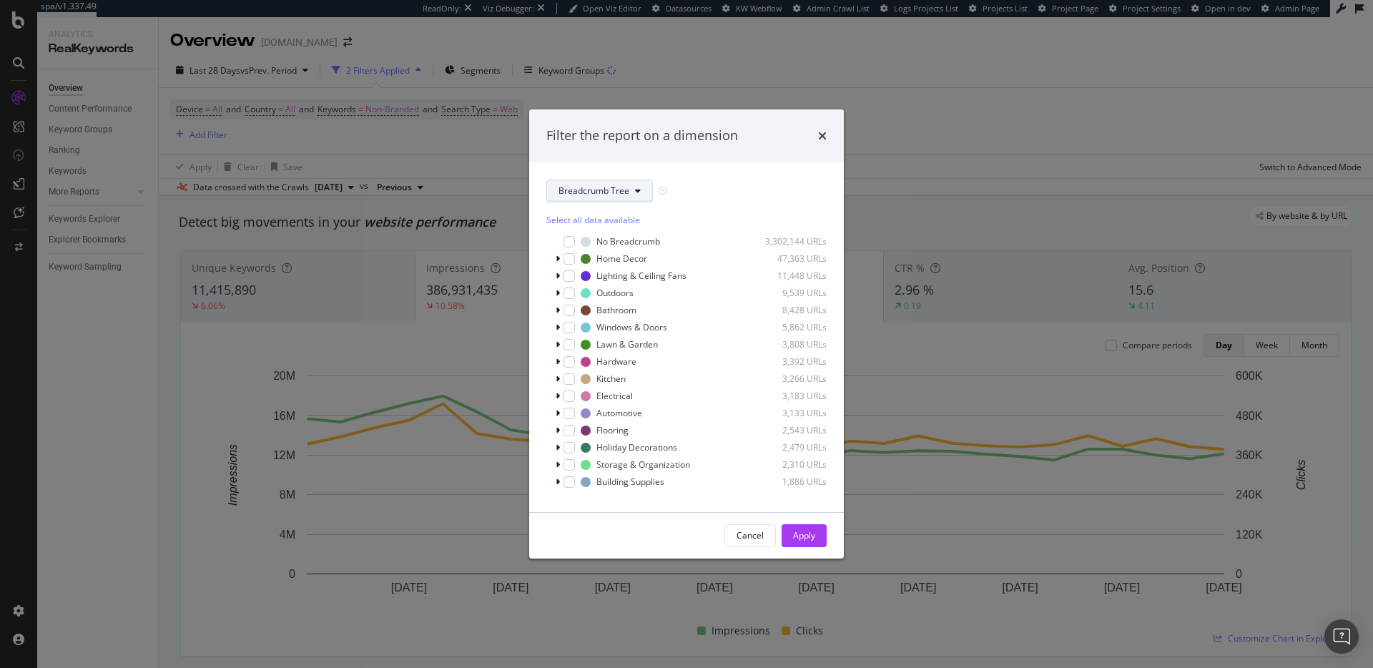
click at [619, 189] on span "Breadcrumb Tree" at bounding box center [593, 190] width 71 height 12
